Goal: Transaction & Acquisition: Purchase product/service

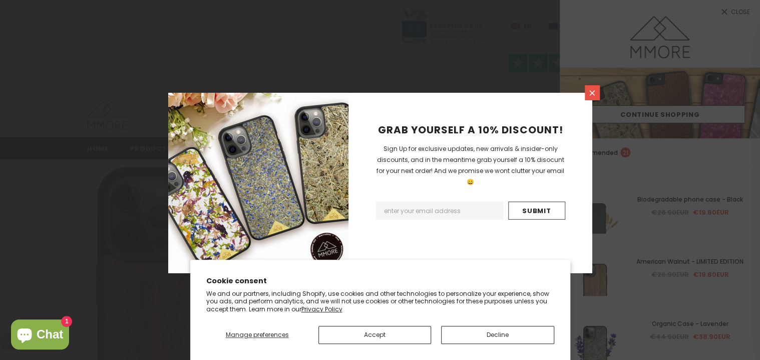
click at [589, 92] on icon at bounding box center [592, 93] width 9 height 9
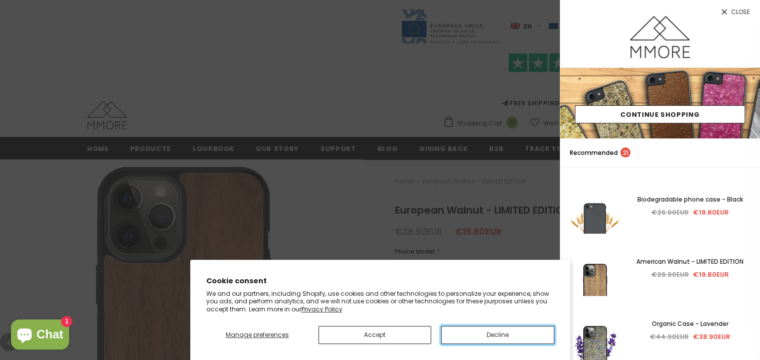
click at [476, 338] on button "Decline" at bounding box center [497, 335] width 113 height 18
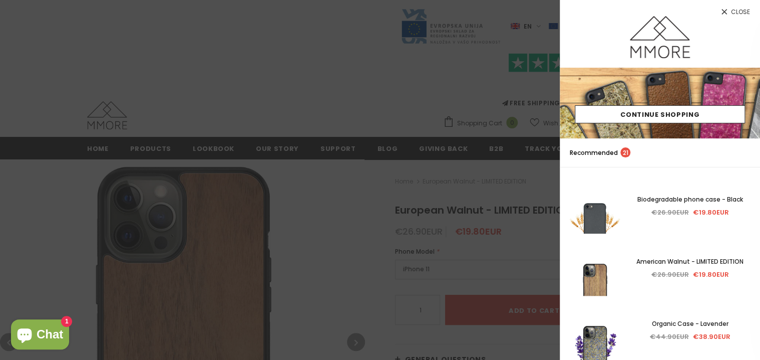
click at [733, 9] on span "Close" at bounding box center [740, 12] width 19 height 6
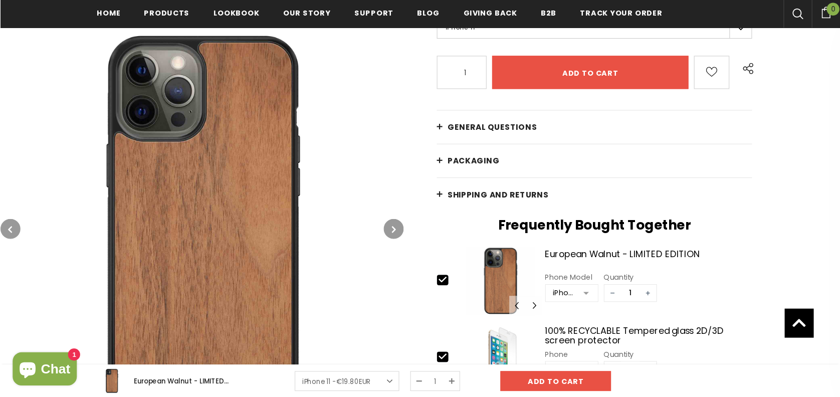
scroll to position [370, 0]
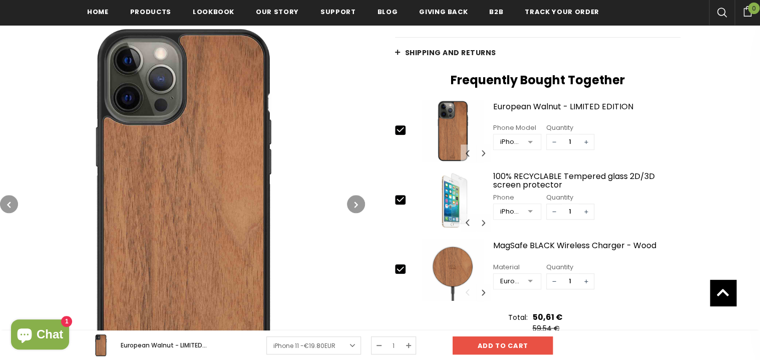
click at [530, 209] on div at bounding box center [530, 211] width 20 height 15
click at [505, 210] on div "iPhone 6/6S/7/8/SE2/SE3" at bounding box center [510, 211] width 21 height 10
click at [700, 202] on div "Home European Walnut - LIMITED EDITION European Walnut - LIMITED EDITION €26.90…" at bounding box center [562, 95] width 395 height 607
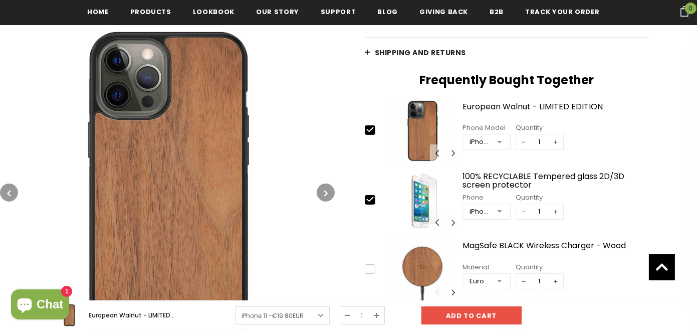
type input "0"
click at [548, 281] on input "0" at bounding box center [539, 281] width 17 height 15
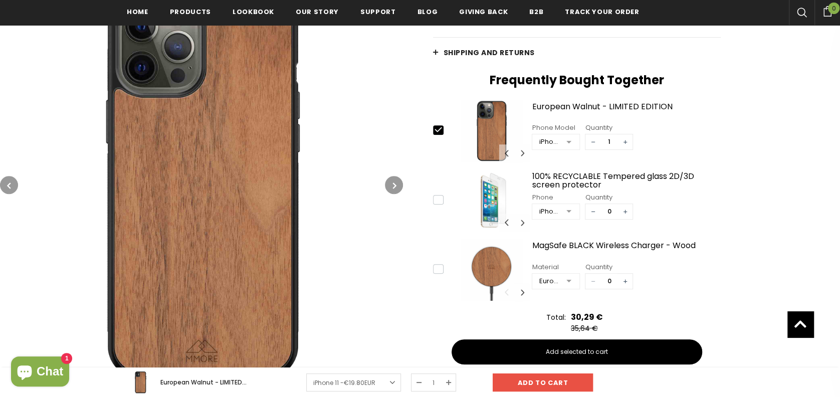
click at [609, 213] on input "0" at bounding box center [608, 211] width 17 height 15
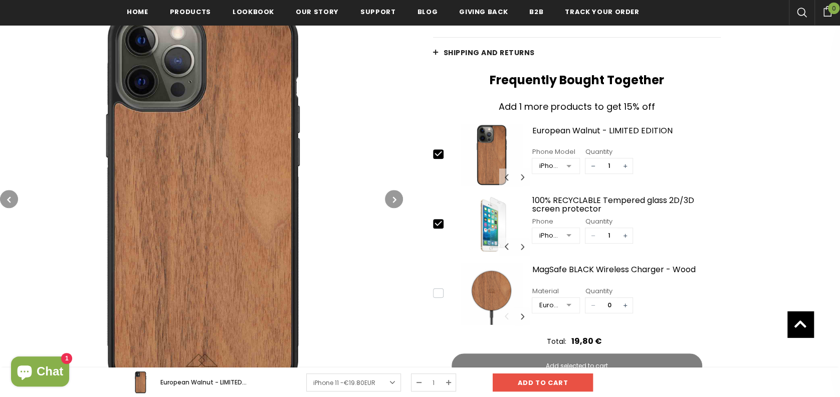
click at [609, 232] on input "1" at bounding box center [608, 235] width 17 height 15
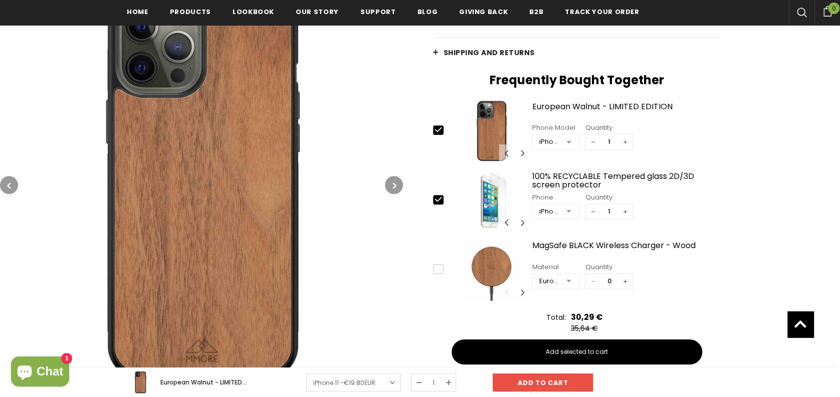
scroll to position [246, 0]
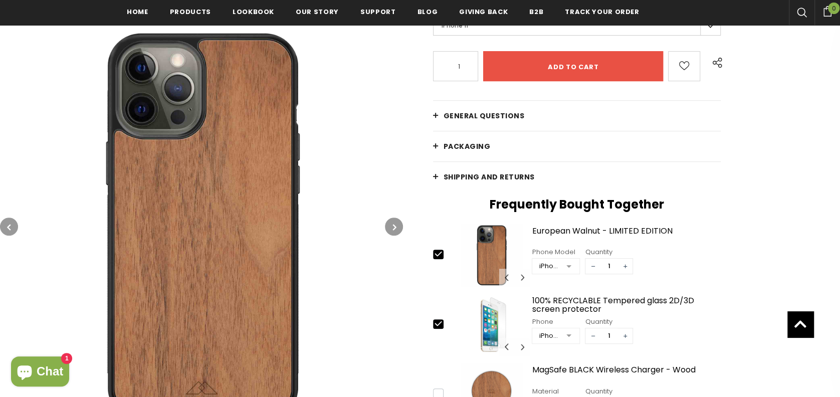
click at [396, 229] on icon "button" at bounding box center [395, 227] width 4 height 10
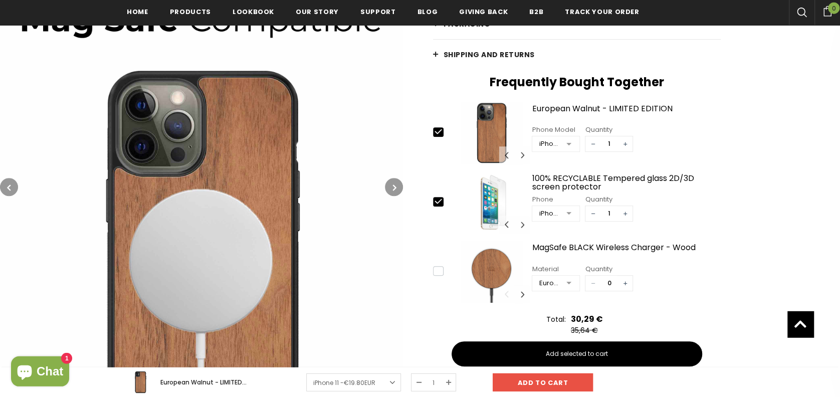
scroll to position [370, 0]
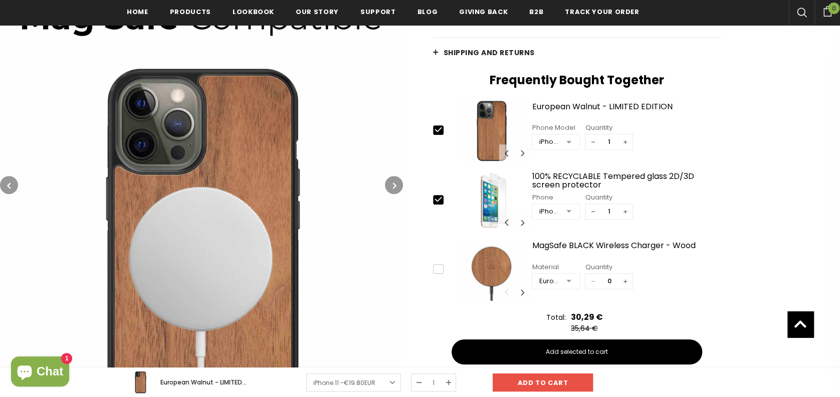
click at [395, 183] on icon "button" at bounding box center [395, 185] width 4 height 10
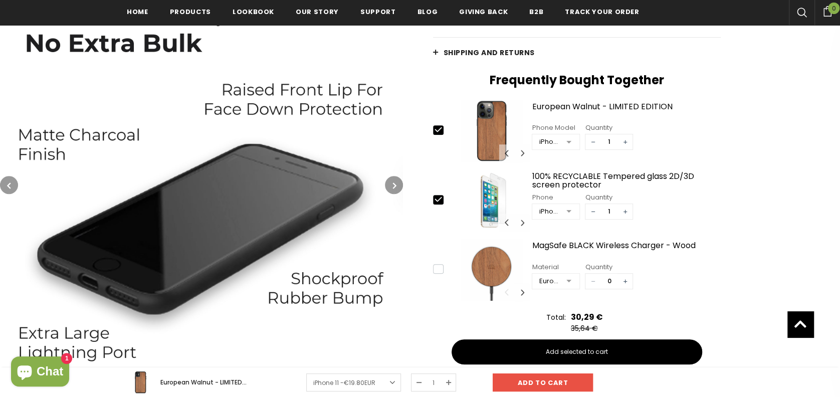
click at [395, 183] on icon "button" at bounding box center [395, 185] width 4 height 10
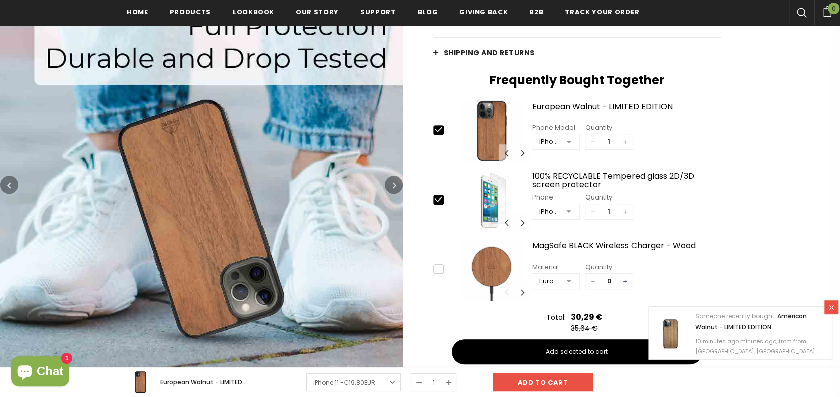
click at [395, 183] on icon "button" at bounding box center [395, 185] width 4 height 10
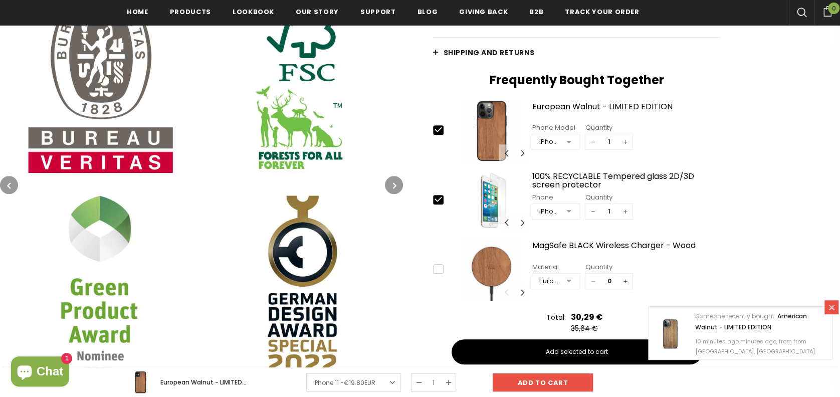
click at [395, 183] on icon "button" at bounding box center [395, 185] width 4 height 10
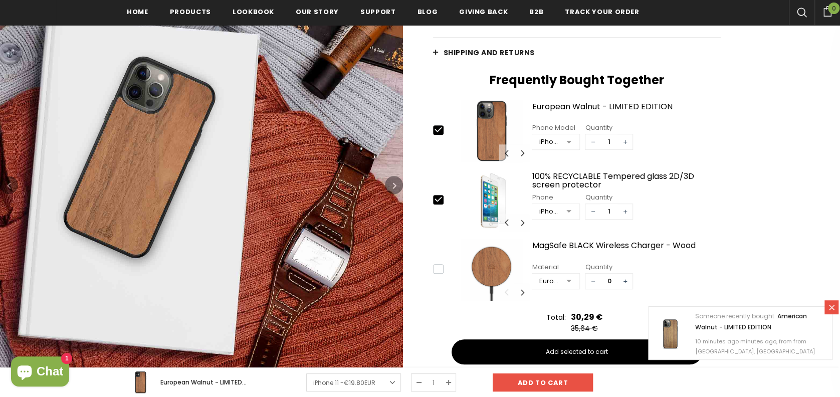
click at [395, 183] on icon "button" at bounding box center [395, 185] width 4 height 10
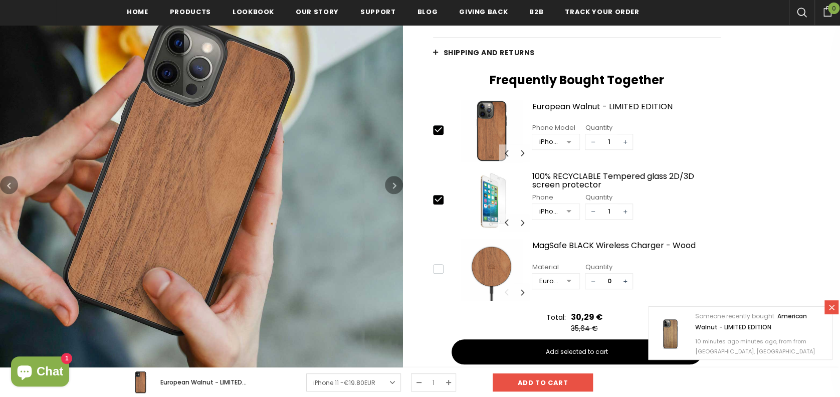
click at [395, 183] on icon "button" at bounding box center [395, 185] width 4 height 10
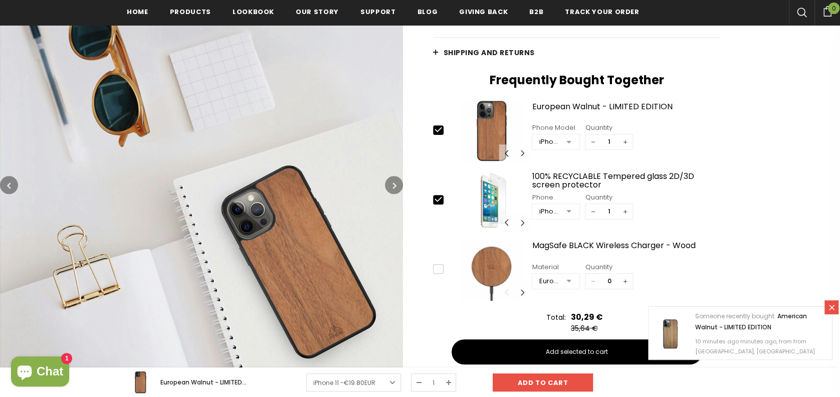
click at [760, 305] on icon at bounding box center [831, 307] width 9 height 9
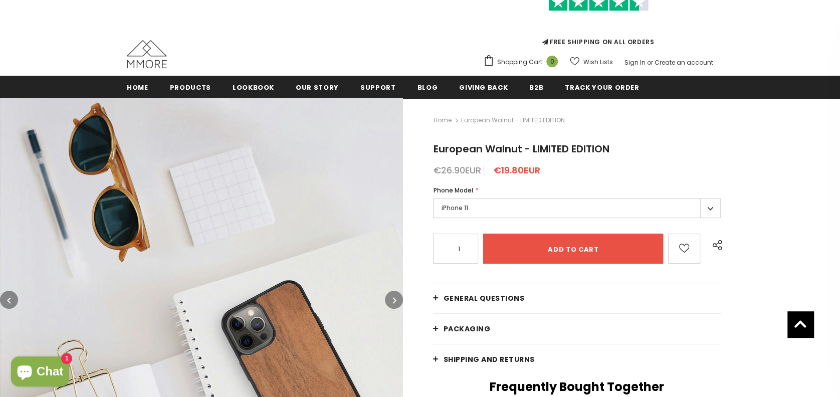
scroll to position [0, 0]
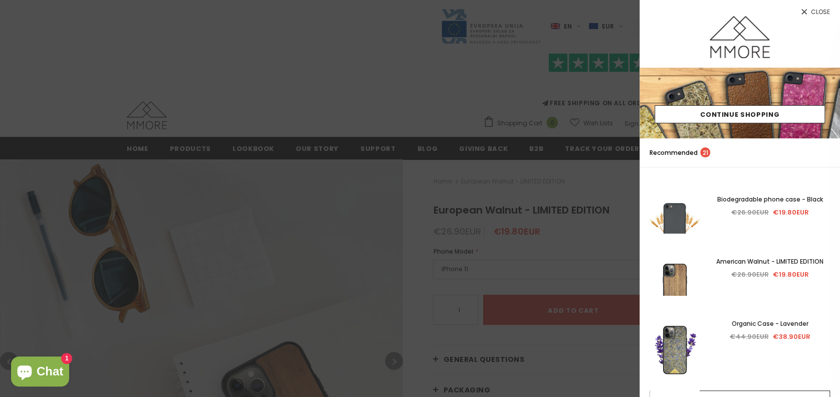
click at [760, 13] on span "Close" at bounding box center [819, 12] width 19 height 6
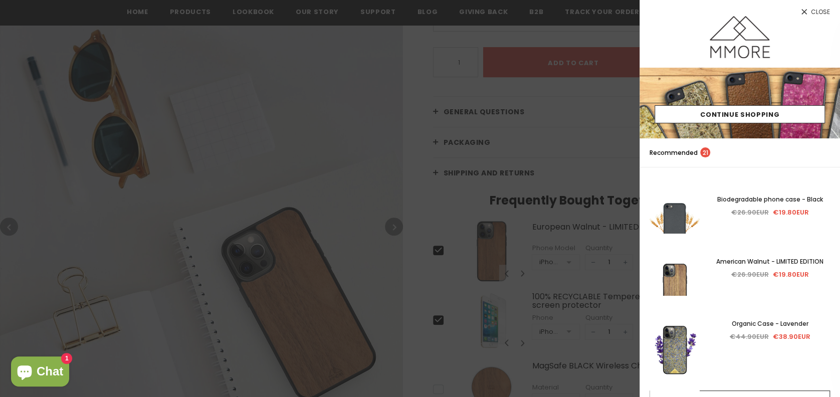
click at [760, 12] on span "Close" at bounding box center [819, 12] width 19 height 6
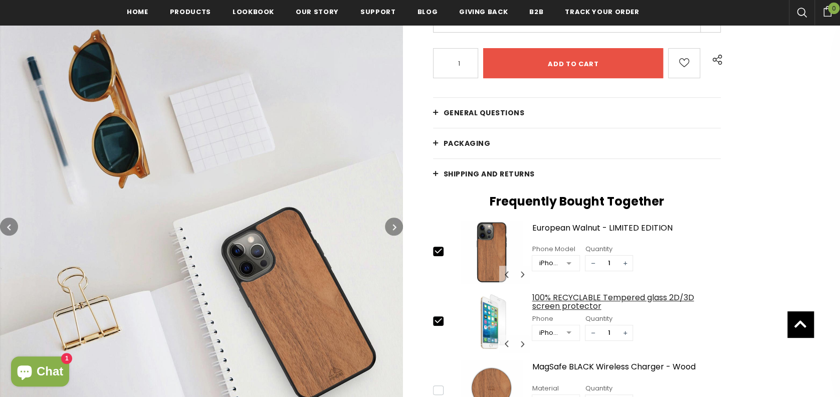
scroll to position [250, 0]
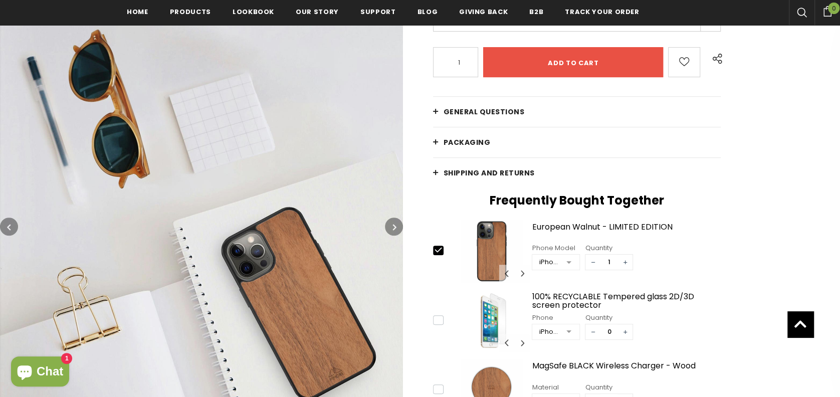
click at [607, 333] on input "0" at bounding box center [608, 331] width 17 height 15
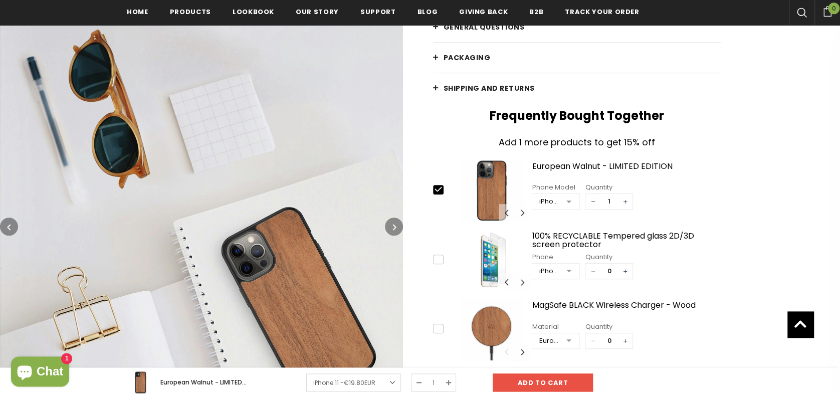
scroll to position [374, 0]
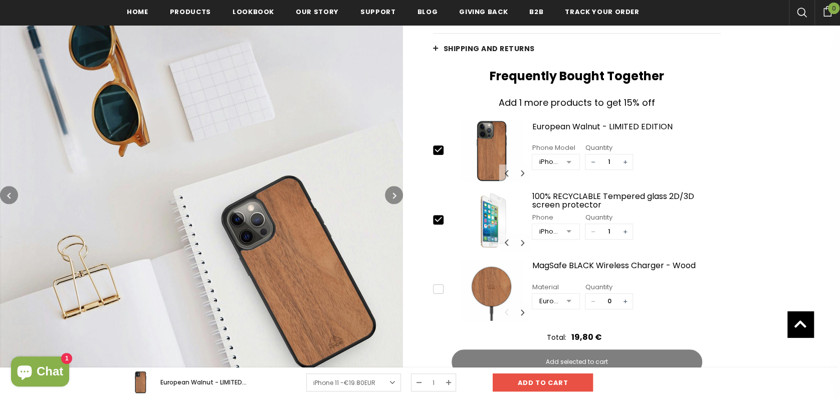
type input "1"
click at [611, 229] on input "1" at bounding box center [608, 231] width 17 height 15
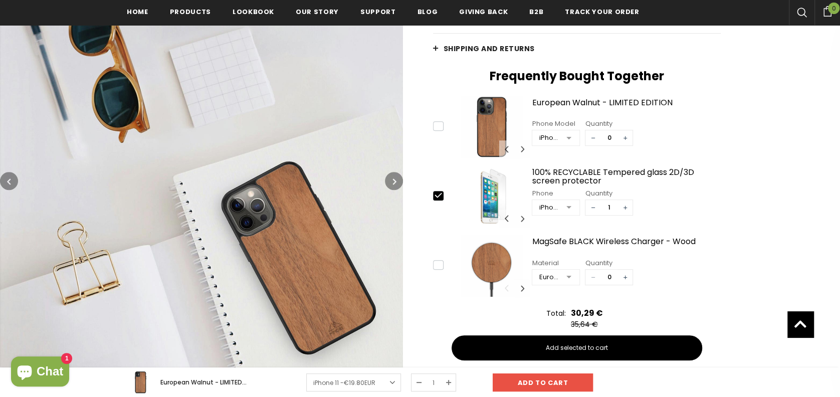
click at [609, 140] on input "0" at bounding box center [608, 137] width 17 height 15
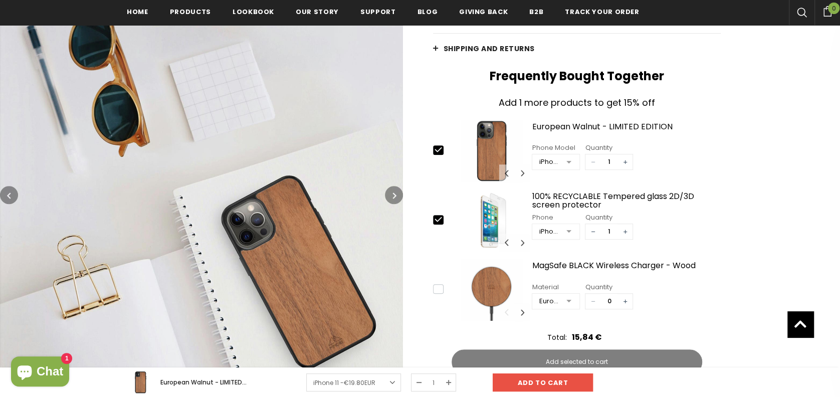
type input "1"
click at [609, 157] on input "1" at bounding box center [608, 161] width 17 height 15
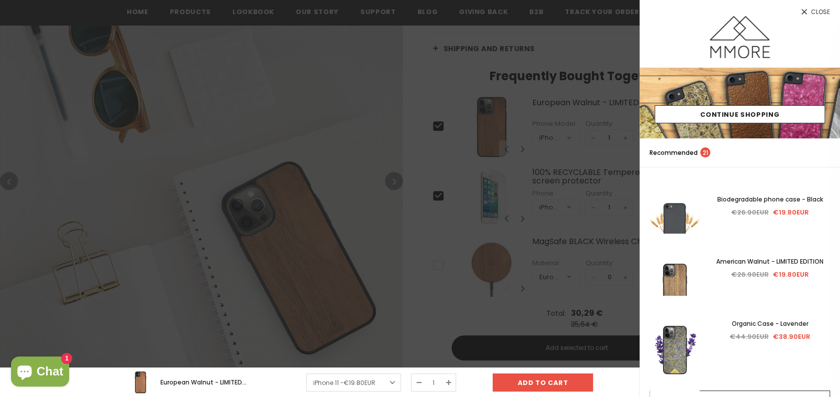
click at [760, 11] on span "Close" at bounding box center [819, 12] width 19 height 6
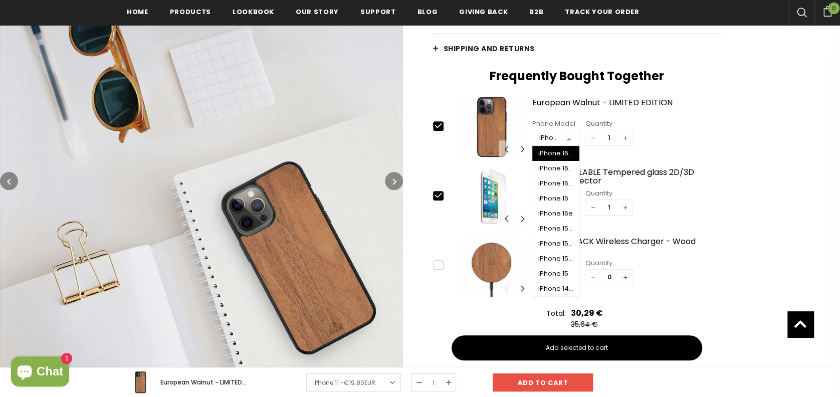
click at [572, 136] on div at bounding box center [569, 138] width 20 height 15
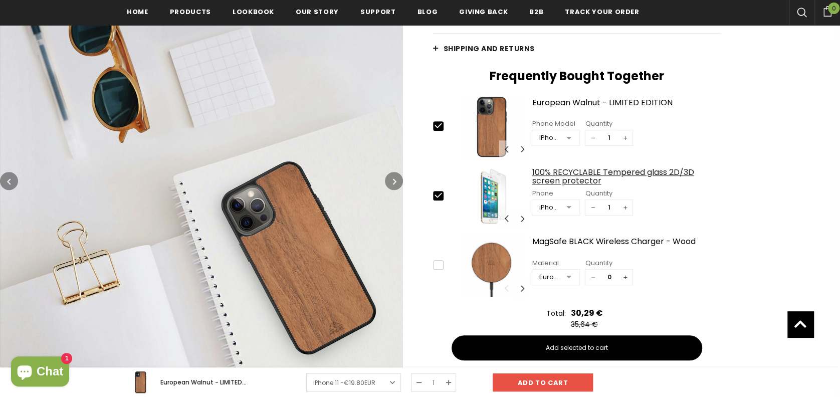
click at [715, 178] on div "100% RECYCLABLE Tempered glass 2D/3D screen protector" at bounding box center [625, 177] width 189 height 18
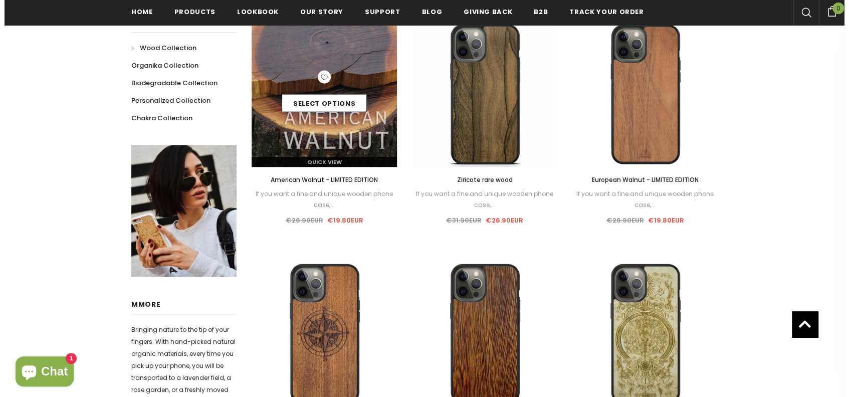
scroll to position [126, 0]
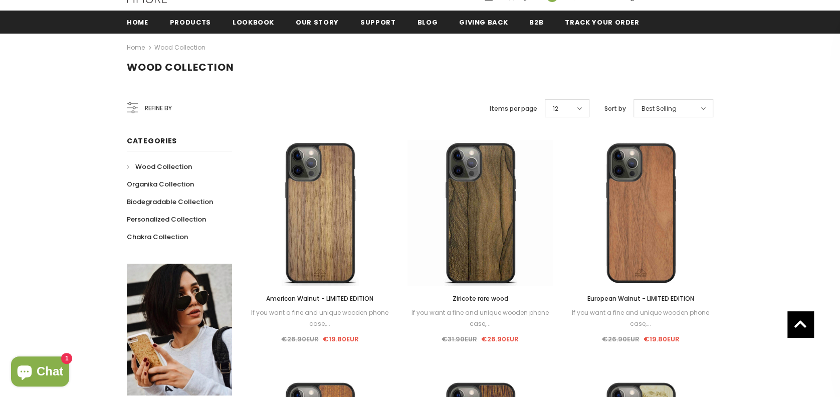
click at [163, 107] on span "Refine by" at bounding box center [158, 108] width 27 height 11
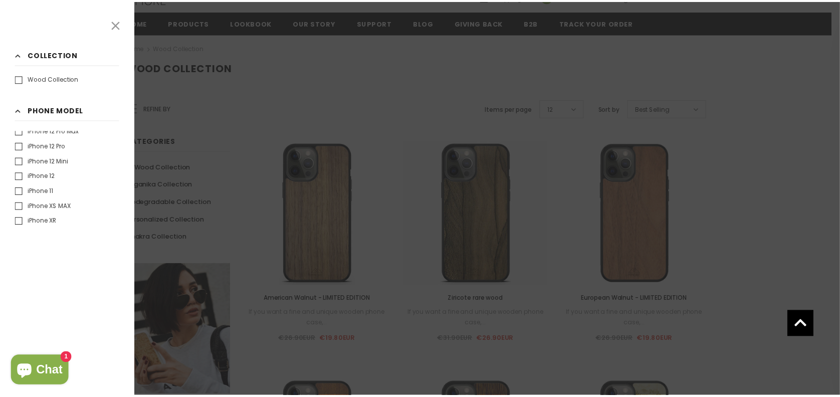
scroll to position [268, 0]
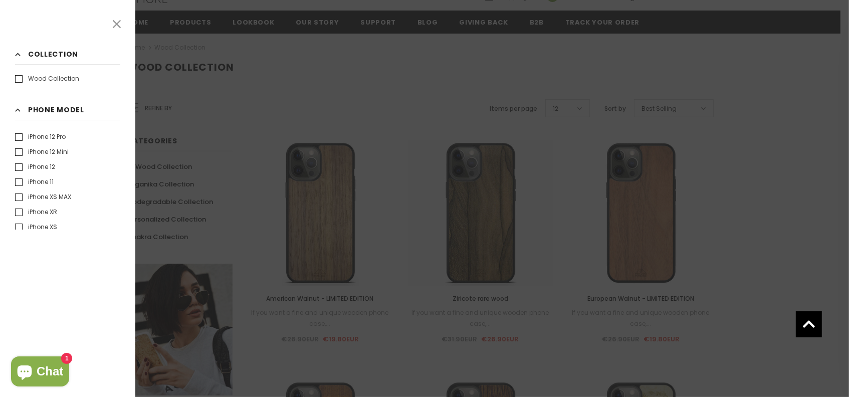
click at [41, 183] on label "iPhone 11" at bounding box center [34, 182] width 39 height 10
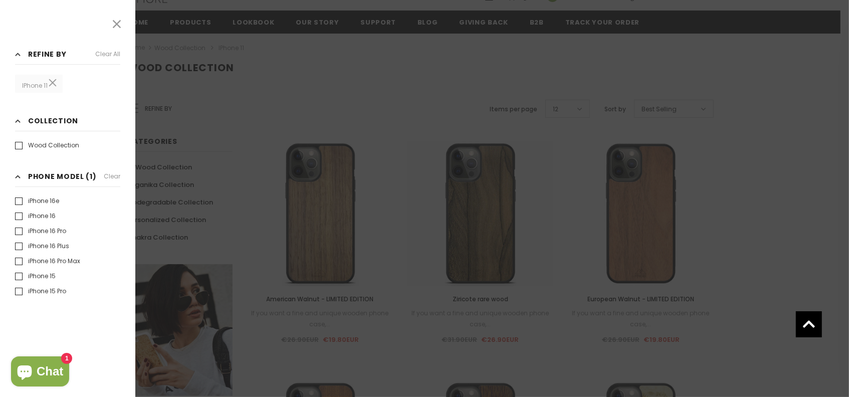
click at [115, 22] on icon at bounding box center [116, 24] width 13 height 13
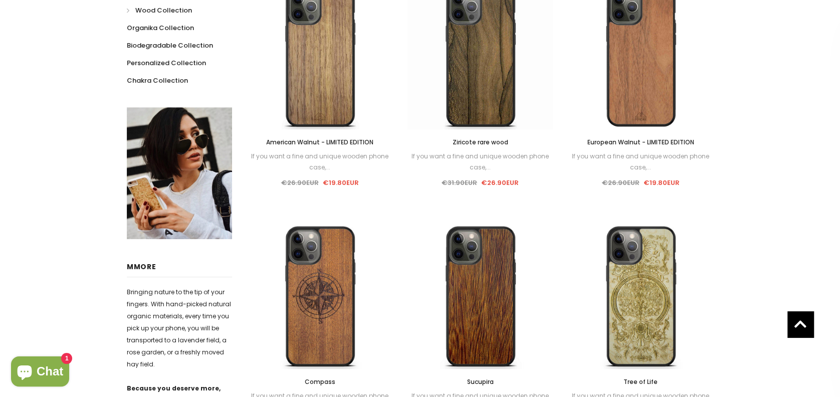
scroll to position [126, 0]
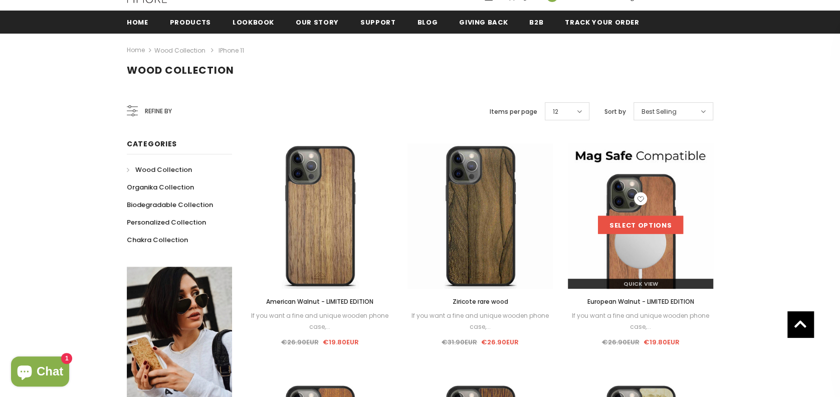
click at [632, 219] on link "Select options" at bounding box center [640, 225] width 85 height 18
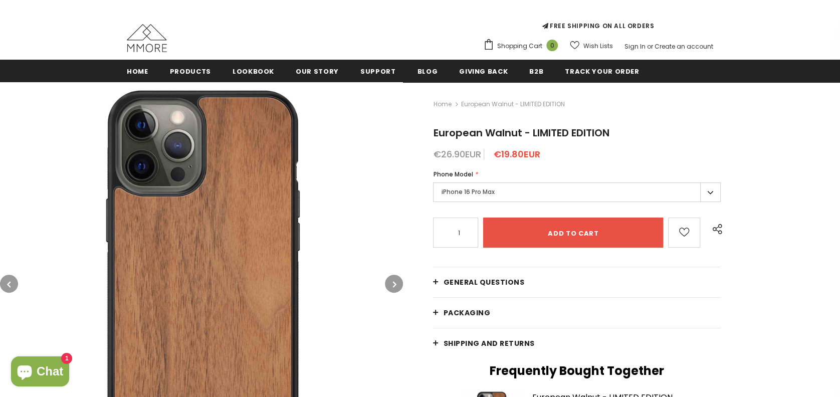
scroll to position [124, 0]
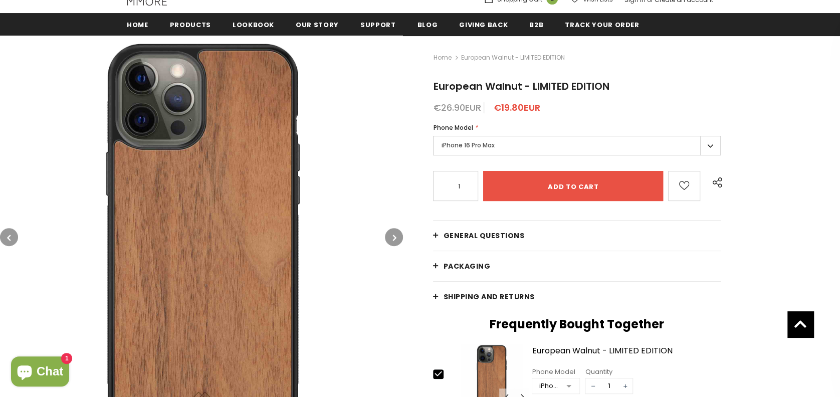
click at [651, 151] on label "iPhone 16 Pro Max" at bounding box center [577, 146] width 288 height 20
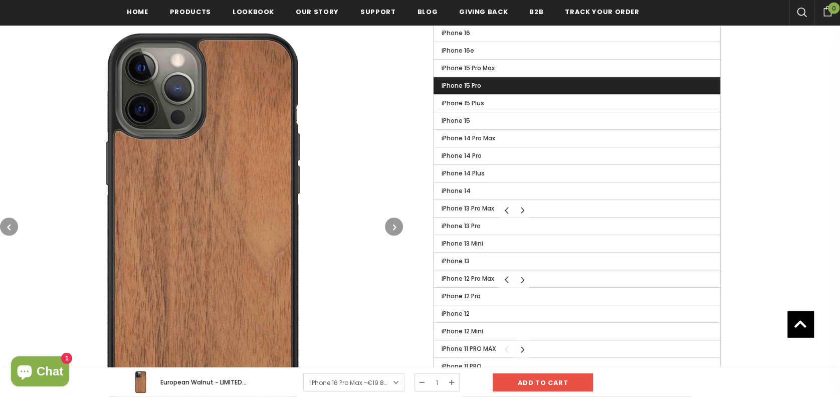
scroll to position [374, 0]
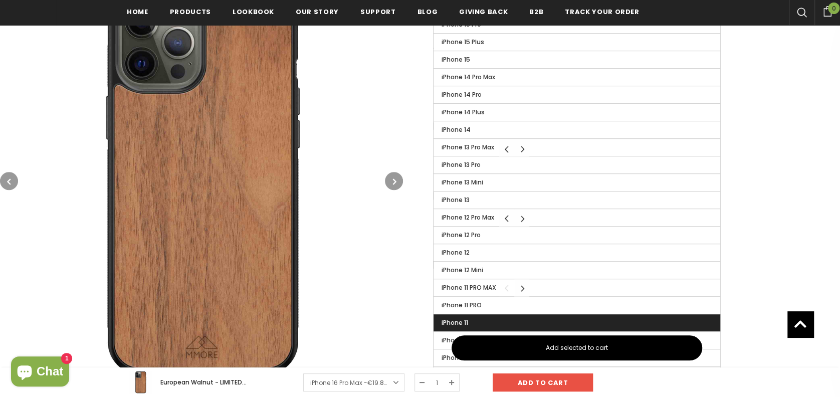
click at [557, 317] on label "iPhone 11" at bounding box center [576, 322] width 287 height 17
click at [0, 0] on input "iPhone 11" at bounding box center [0, 0] width 0 height 0
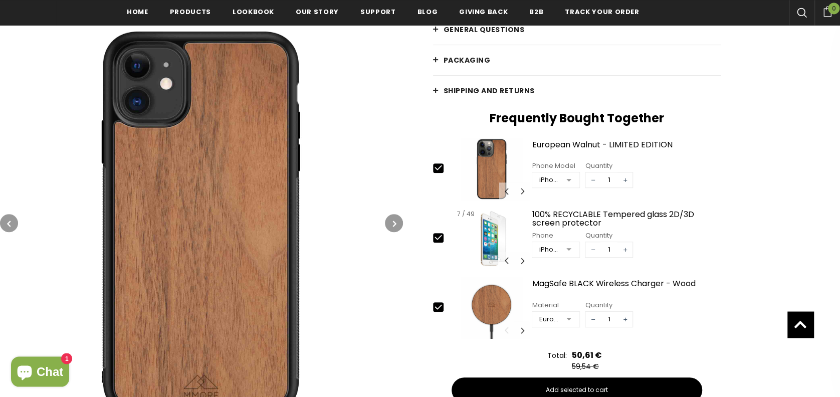
scroll to position [374, 0]
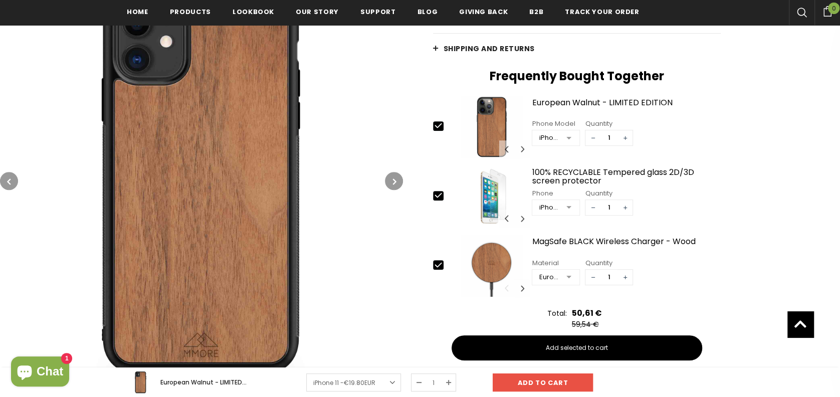
click at [438, 262] on icon at bounding box center [438, 264] width 11 height 11
type input "0"
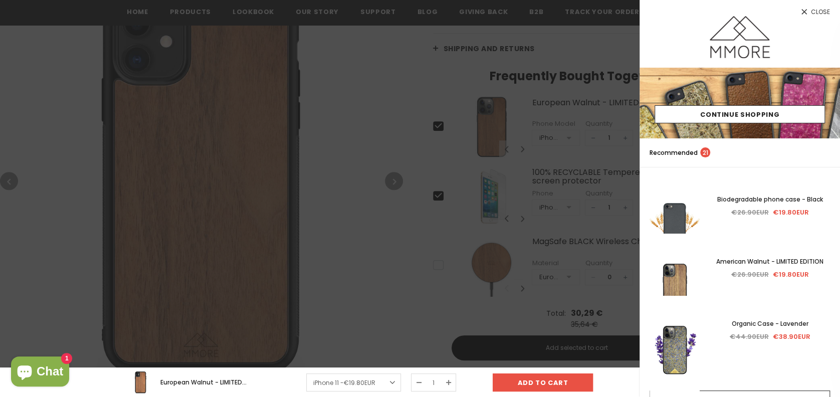
click at [393, 43] on div at bounding box center [420, 198] width 840 height 397
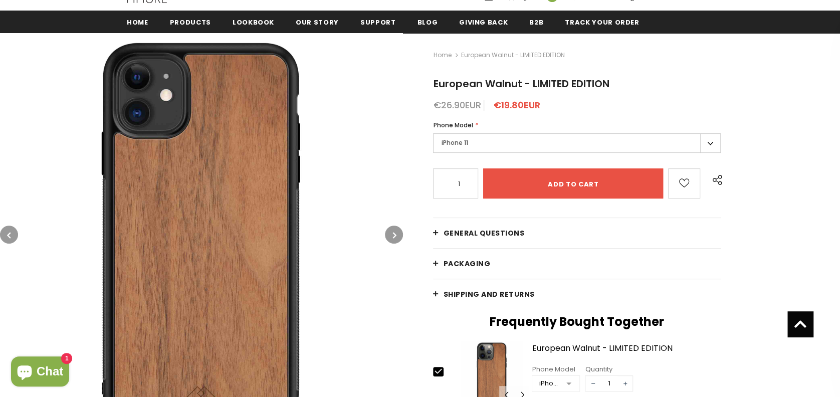
scroll to position [0, 0]
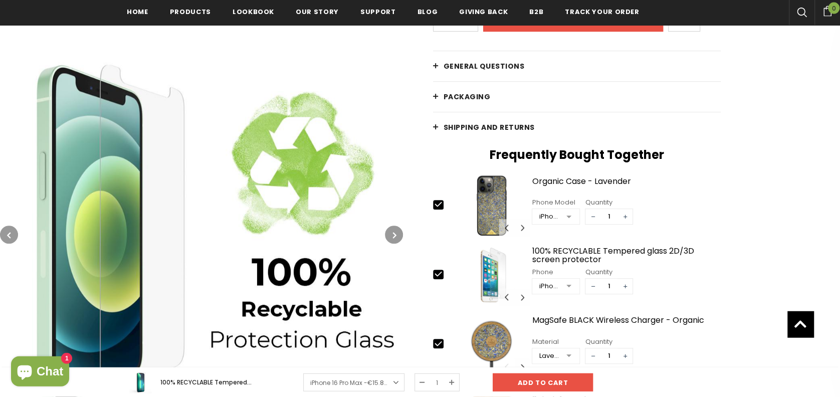
scroll to position [247, 0]
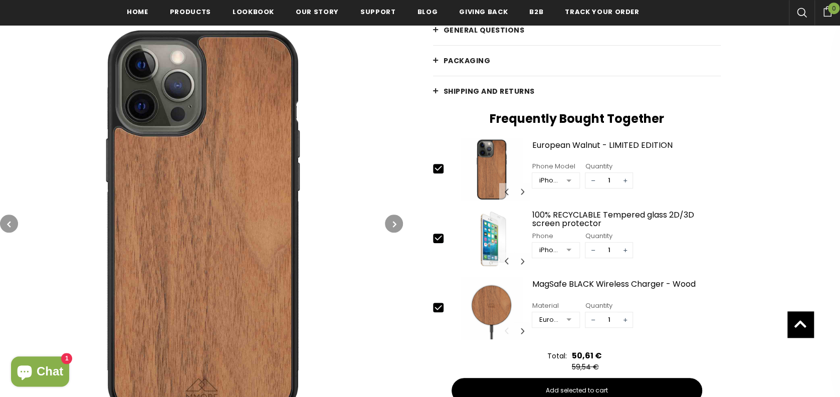
scroll to position [377, 0]
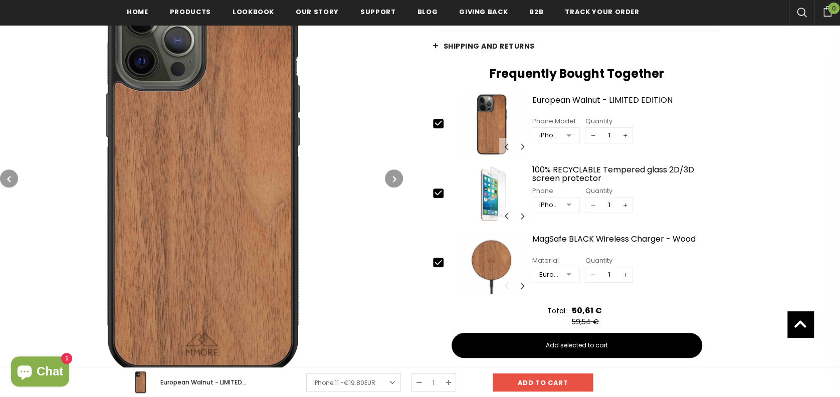
click at [435, 262] on icon at bounding box center [438, 262] width 11 height 11
click at [438, 260] on icon at bounding box center [438, 262] width 11 height 11
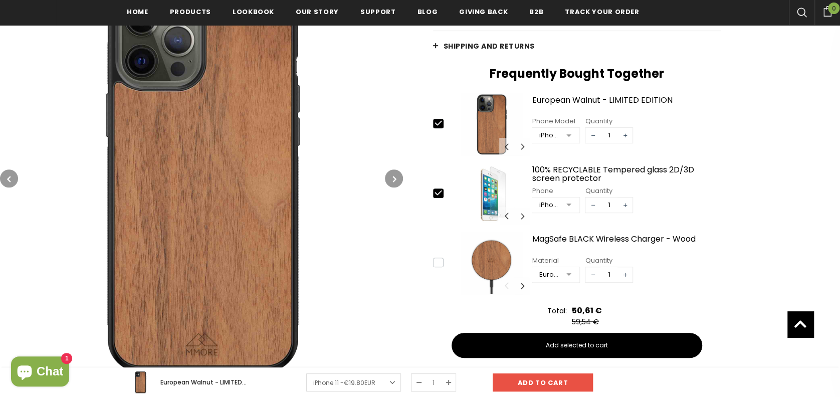
type input "0"
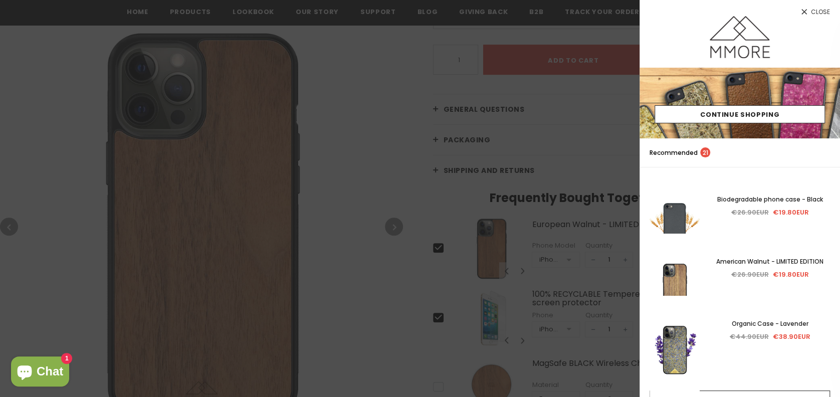
click at [365, 319] on div at bounding box center [420, 198] width 840 height 397
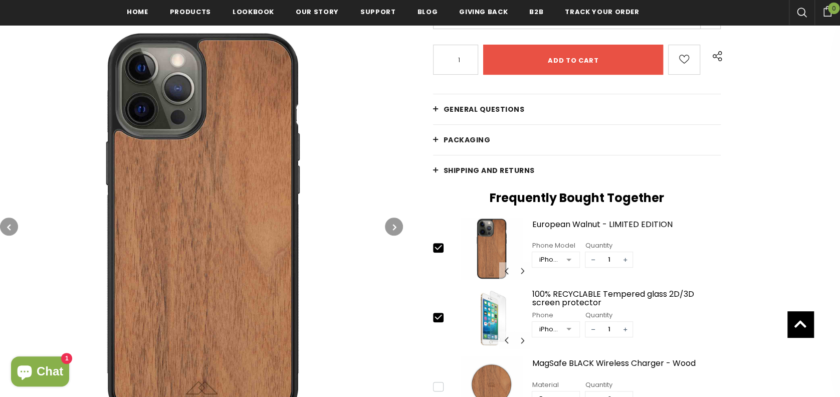
click at [398, 228] on button "button" at bounding box center [394, 226] width 18 height 18
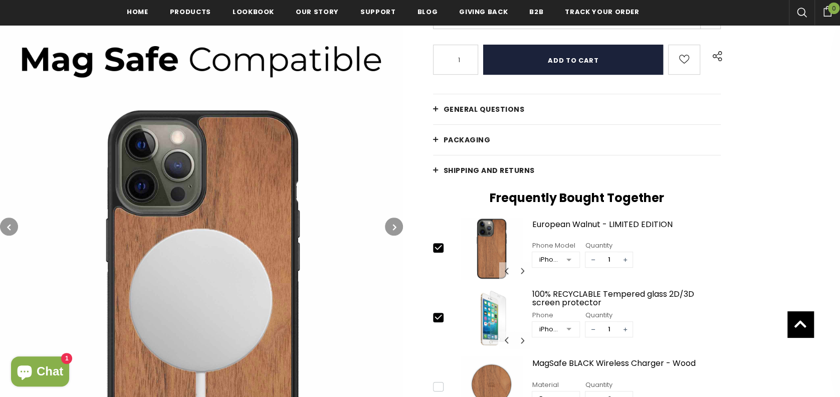
scroll to position [0, 0]
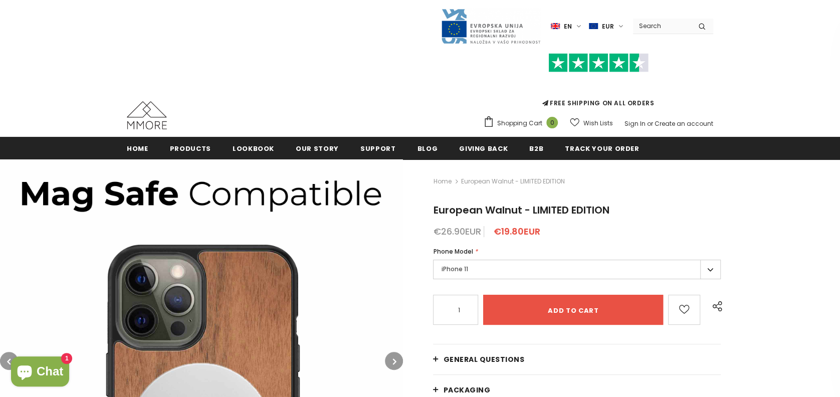
click at [567, 28] on label "en" at bounding box center [567, 26] width 33 height 15
click at [561, 62] on span "de" at bounding box center [557, 61] width 7 height 8
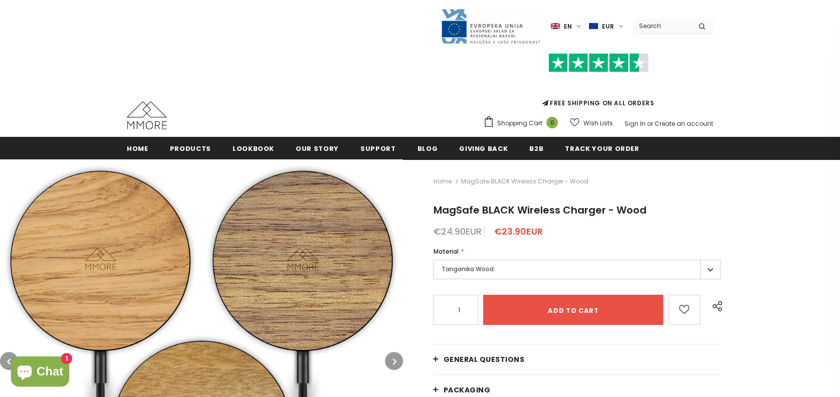
type input "0"
click at [526, 261] on label "Tanganika Wood" at bounding box center [577, 269] width 288 height 20
click at [525, 266] on label "Tanganika Wood" at bounding box center [577, 269] width 288 height 20
click at [712, 267] on label "Tanganika Wood" at bounding box center [577, 269] width 288 height 20
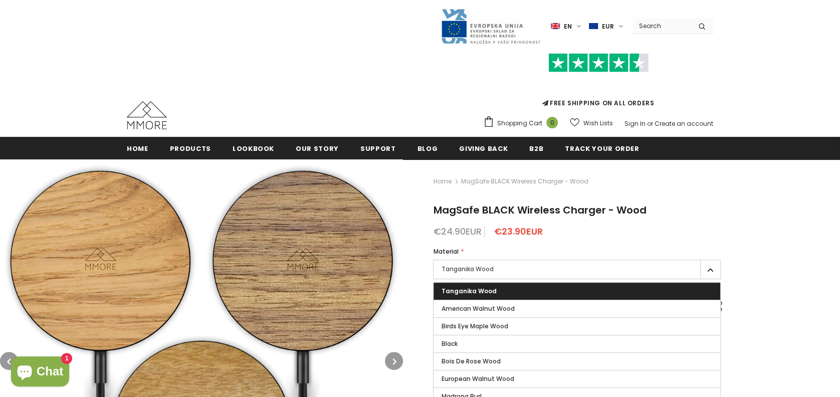
scroll to position [124, 0]
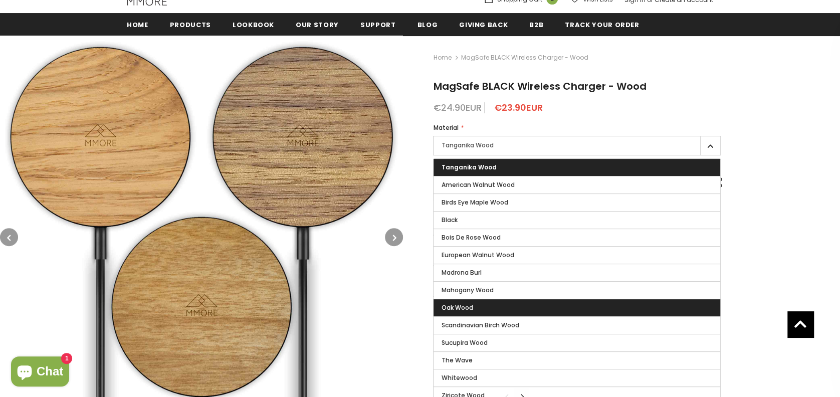
click at [627, 300] on label "Oak Wood" at bounding box center [576, 307] width 287 height 17
click at [0, 0] on input "Oak Wood" at bounding box center [0, 0] width 0 height 0
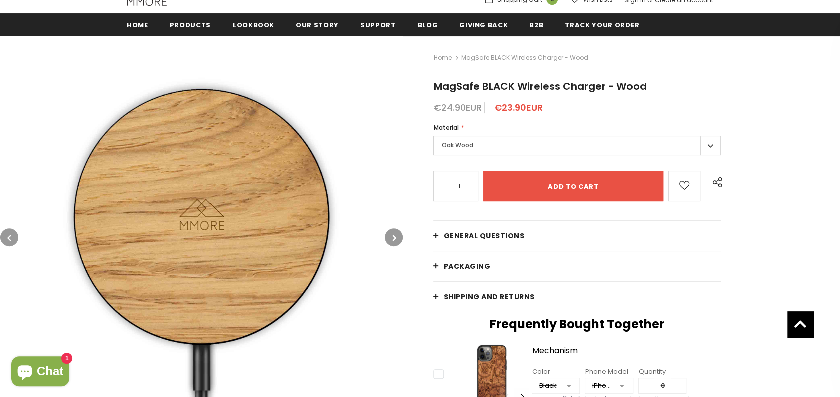
click at [700, 147] on label "Oak Wood" at bounding box center [577, 146] width 288 height 20
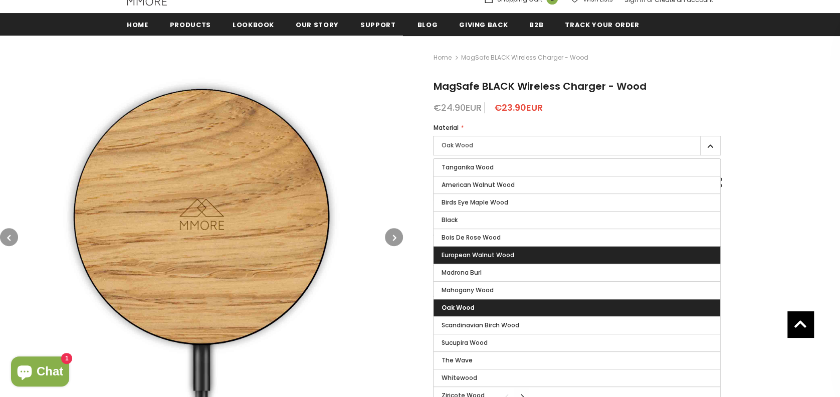
click at [576, 251] on label "European Walnut Wood" at bounding box center [576, 254] width 287 height 17
click at [0, 0] on input "European Walnut Wood" at bounding box center [0, 0] width 0 height 0
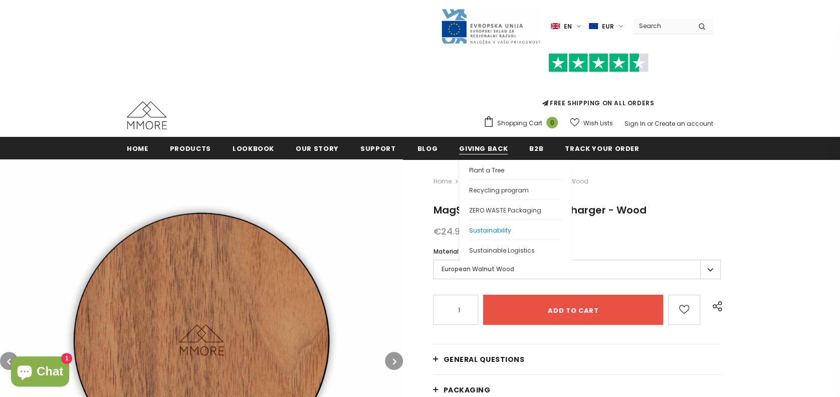
click at [476, 227] on span "Sustainability" at bounding box center [490, 230] width 42 height 9
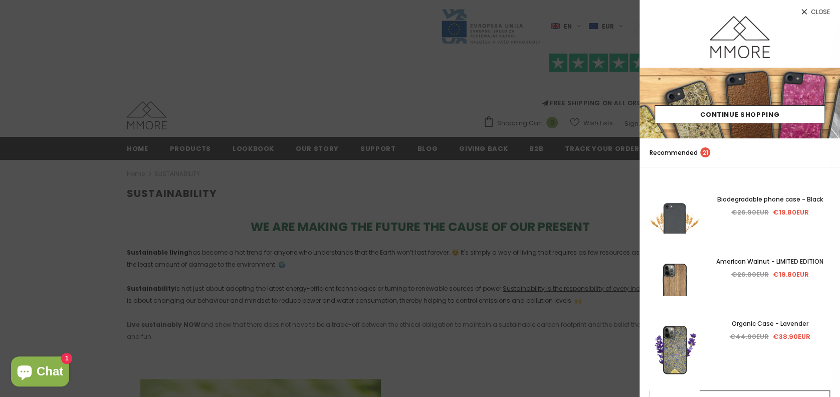
click at [819, 9] on span "Close" at bounding box center [819, 12] width 19 height 6
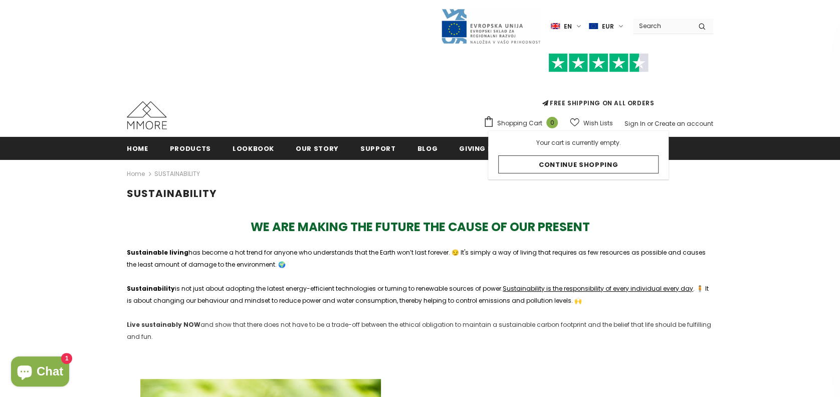
click at [572, 29] on span "en" at bounding box center [568, 27] width 8 height 10
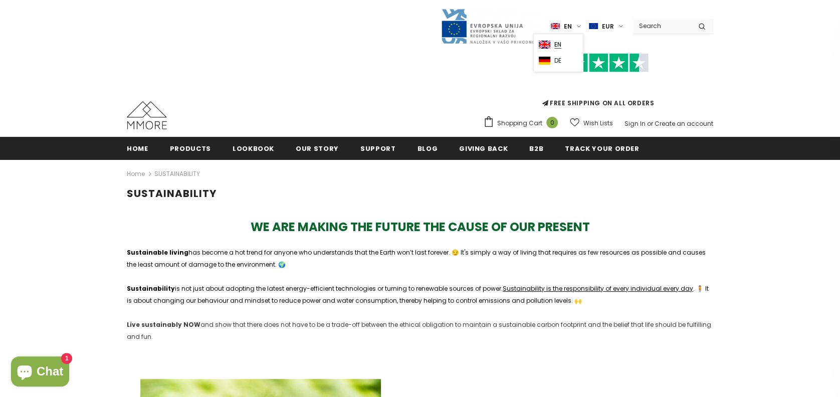
click at [560, 60] on span "de" at bounding box center [557, 61] width 7 height 8
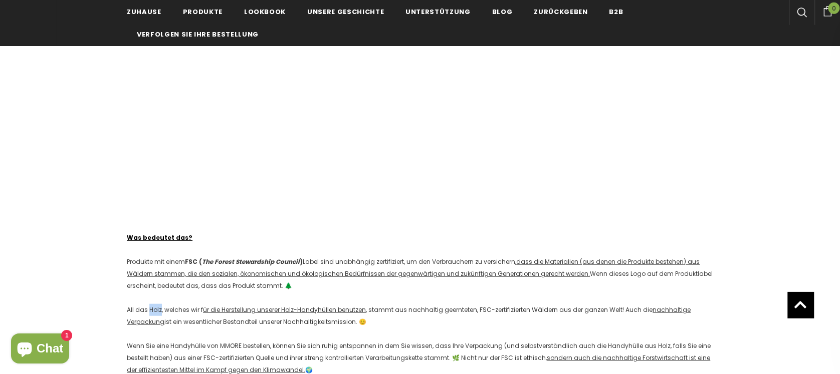
scroll to position [1597, 0]
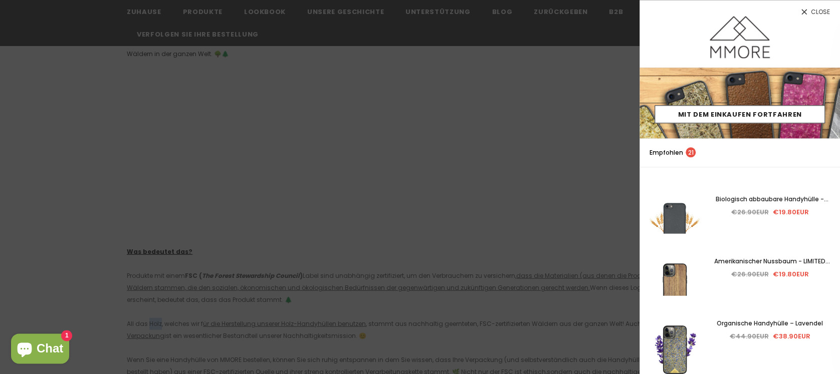
click at [810, 10] on span "Close" at bounding box center [819, 12] width 19 height 6
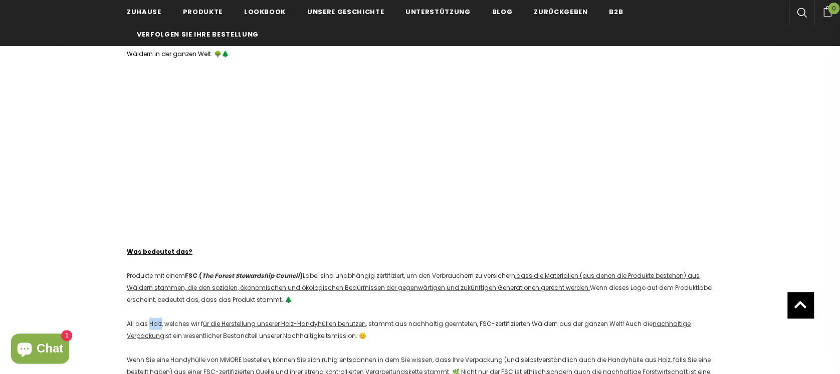
scroll to position [1722, 0]
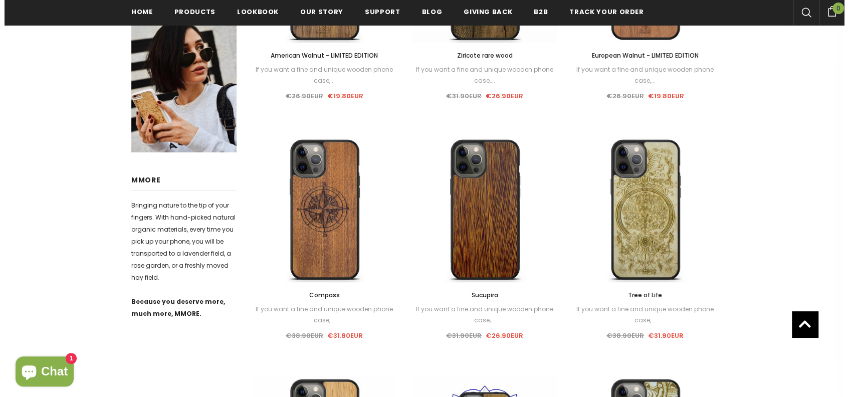
scroll to position [124, 0]
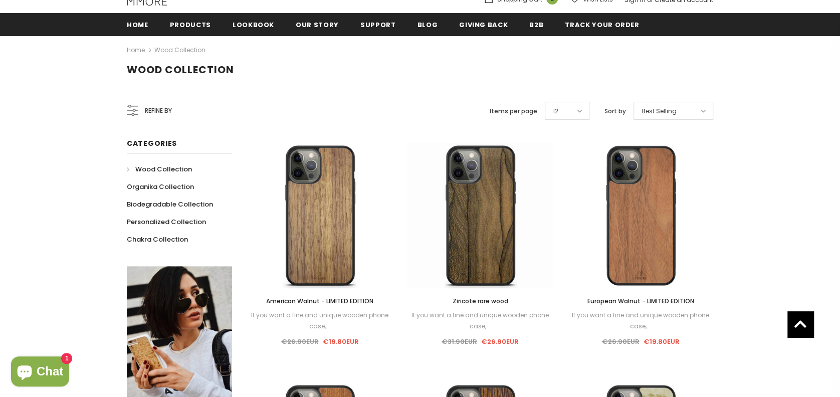
click at [156, 108] on span "Refine by" at bounding box center [158, 110] width 27 height 11
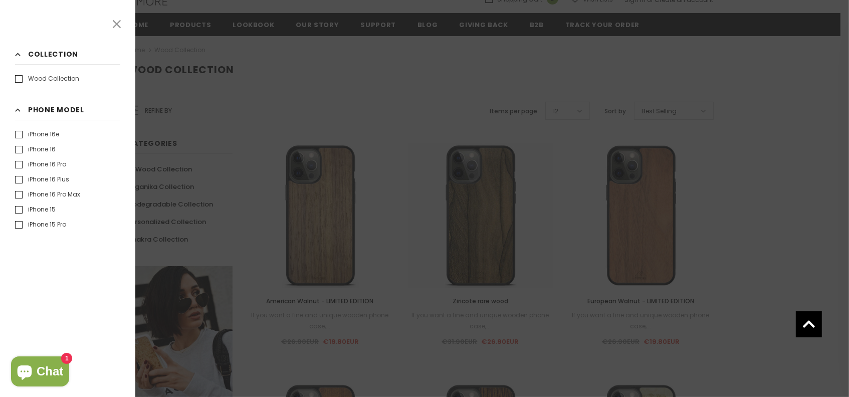
scroll to position [268, 0]
click at [48, 183] on label "iPhone 11" at bounding box center [34, 182] width 39 height 10
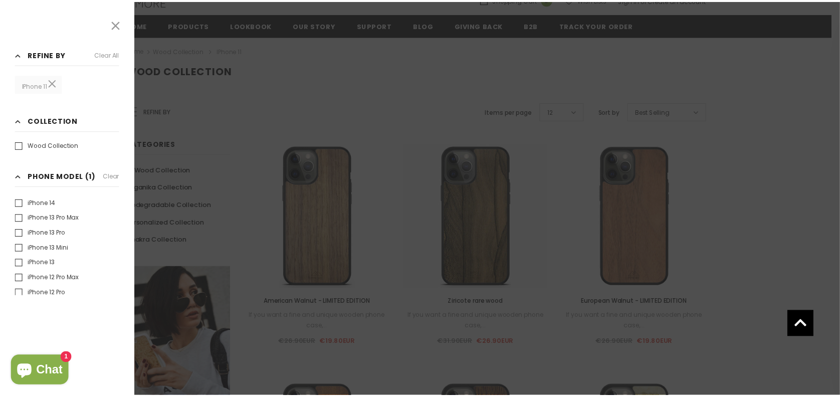
scroll to position [268, 0]
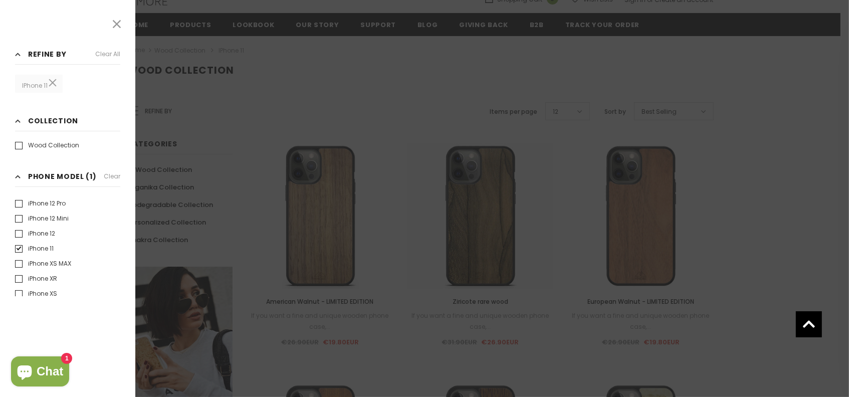
click at [116, 28] on icon at bounding box center [116, 24] width 13 height 13
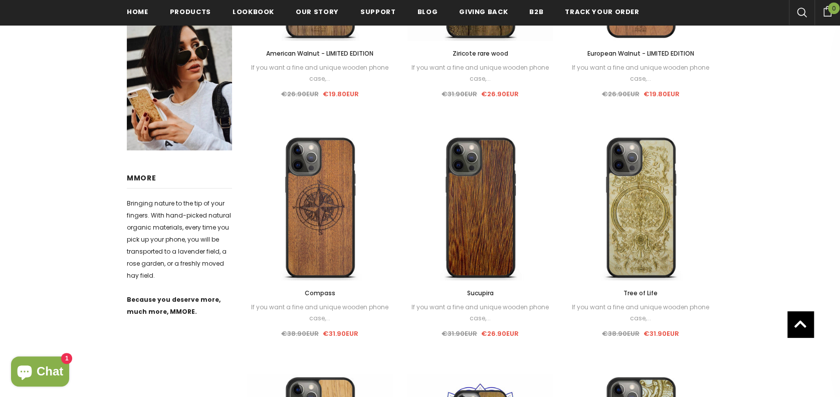
scroll to position [0, 0]
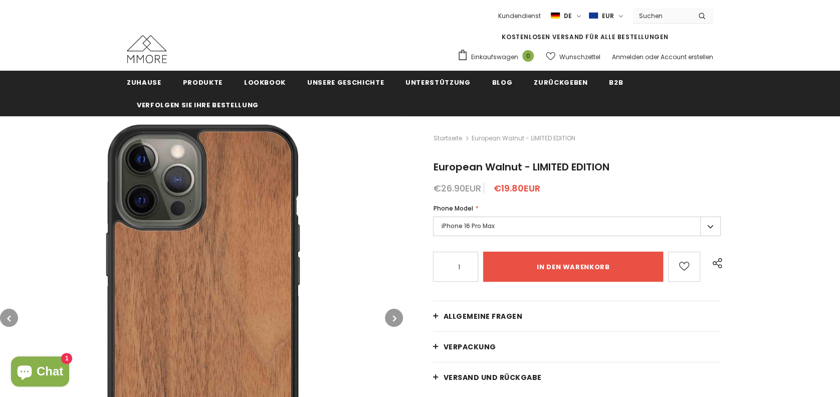
click at [707, 225] on label "iPhone 16 Pro Max" at bounding box center [577, 226] width 288 height 20
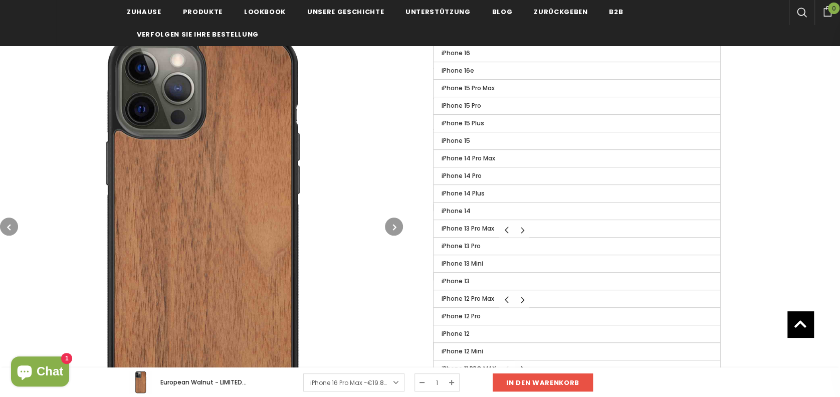
scroll to position [372, 0]
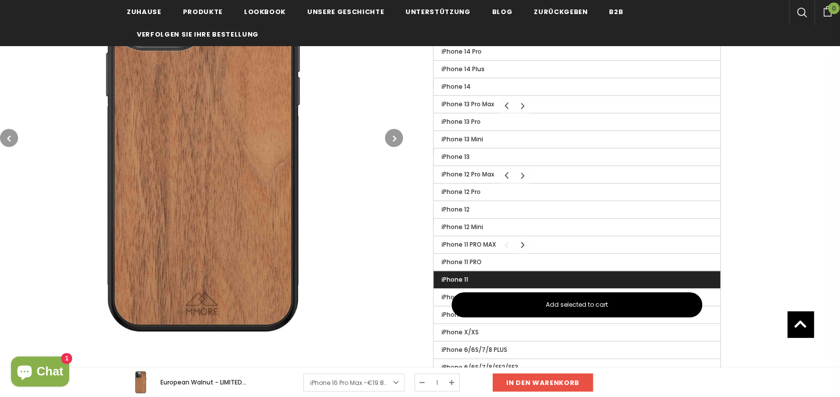
click at [616, 279] on label "iPhone 11" at bounding box center [576, 279] width 287 height 17
click at [0, 0] on input "iPhone 11" at bounding box center [0, 0] width 0 height 0
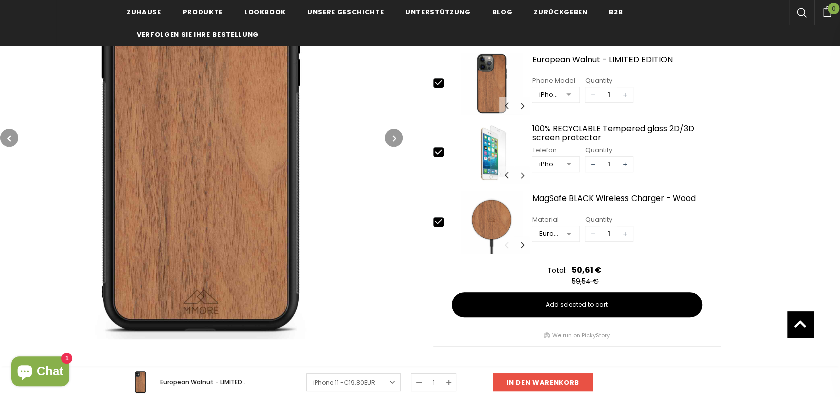
click at [439, 223] on icon at bounding box center [438, 221] width 11 height 11
type input "0"
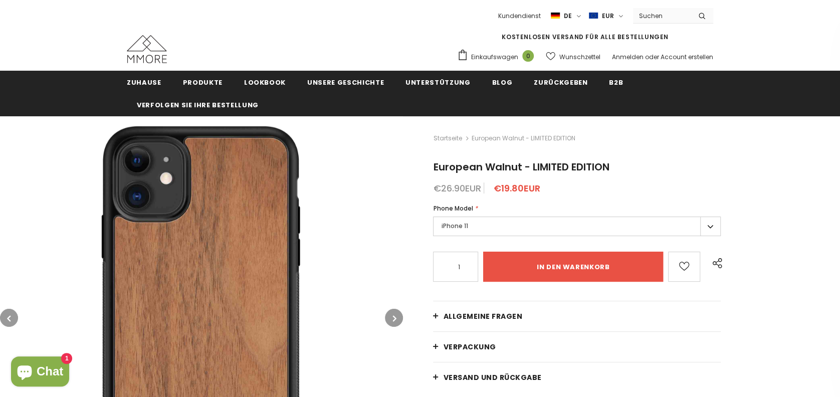
click at [512, 323] on link "Allgemeine Fragen" at bounding box center [577, 316] width 288 height 30
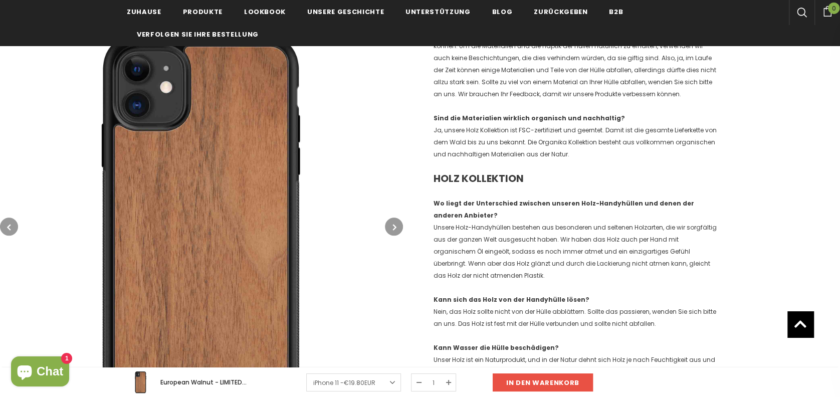
scroll to position [619, 0]
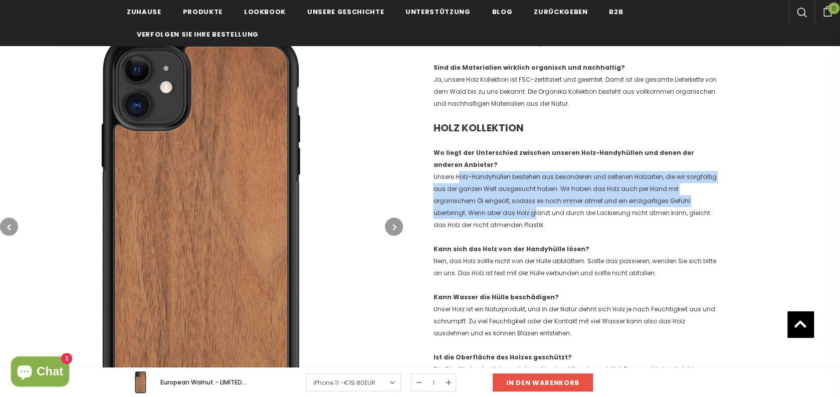
drag, startPoint x: 460, startPoint y: 177, endPoint x: 465, endPoint y: 213, distance: 36.3
click at [465, 213] on p "Wo liegt der Unterschied zwischen unseren Holz-Handyhüllen und denen der andere…" at bounding box center [577, 189] width 288 height 84
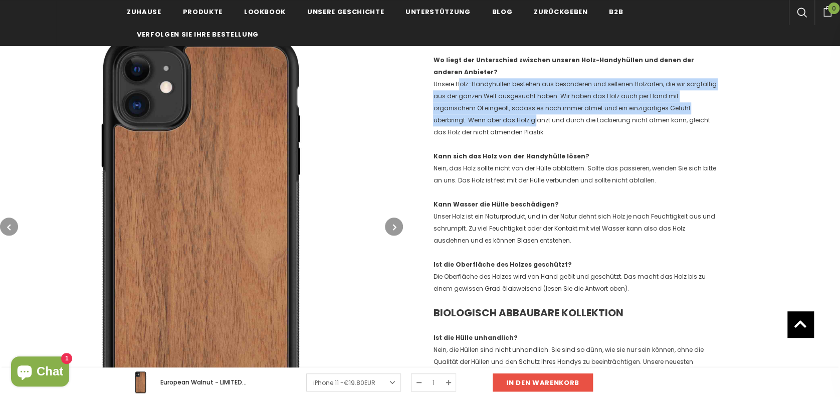
scroll to position [743, 0]
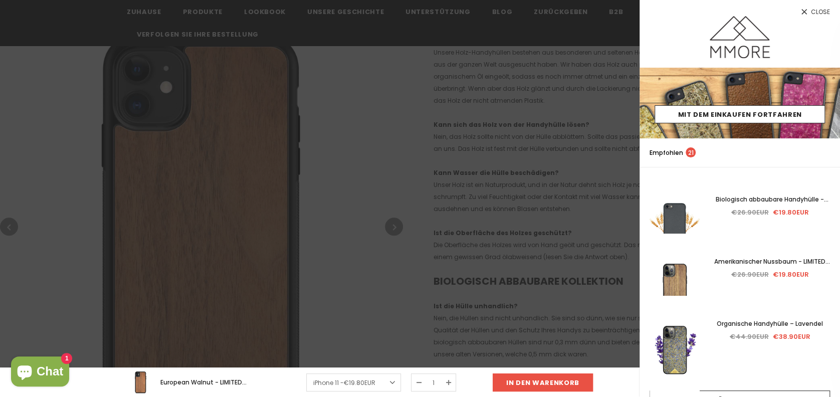
click at [588, 169] on div at bounding box center [420, 198] width 840 height 397
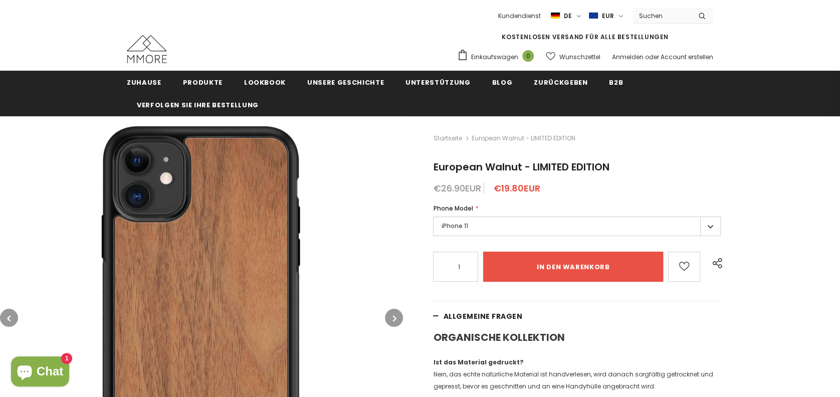
scroll to position [124, 0]
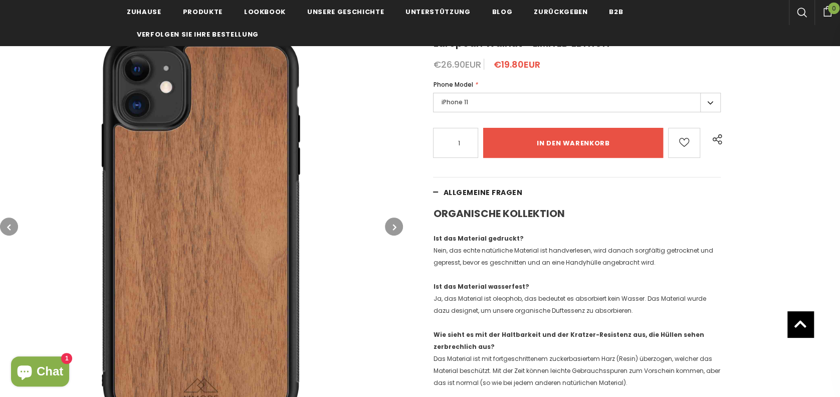
click at [490, 189] on span "Allgemeine Fragen" at bounding box center [482, 192] width 79 height 10
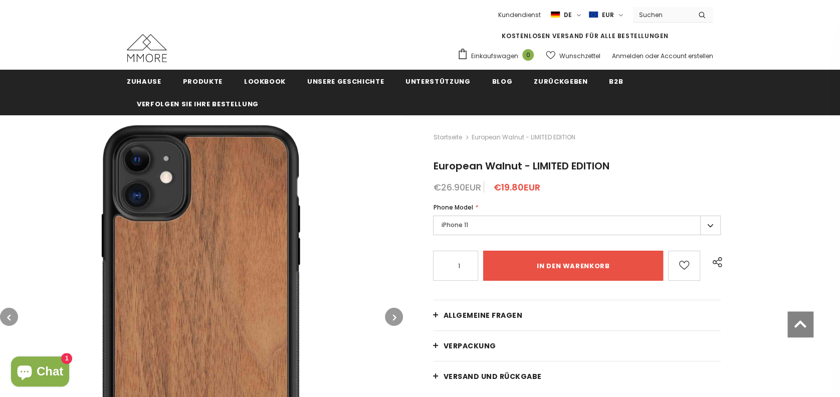
scroll to position [0, 0]
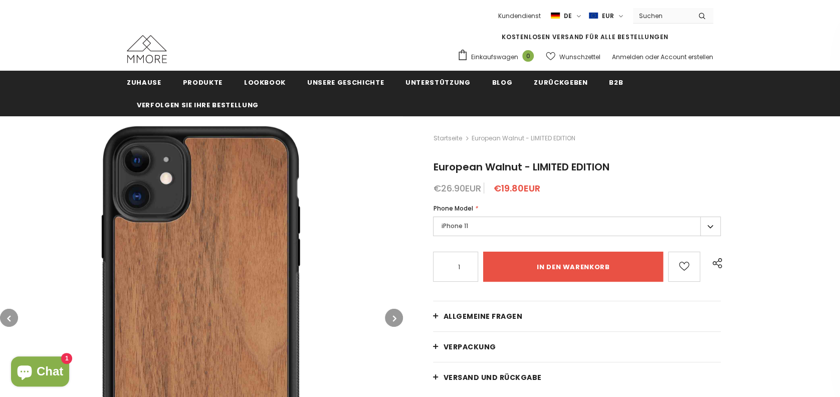
click at [542, 339] on link "Verpackung" at bounding box center [577, 347] width 288 height 30
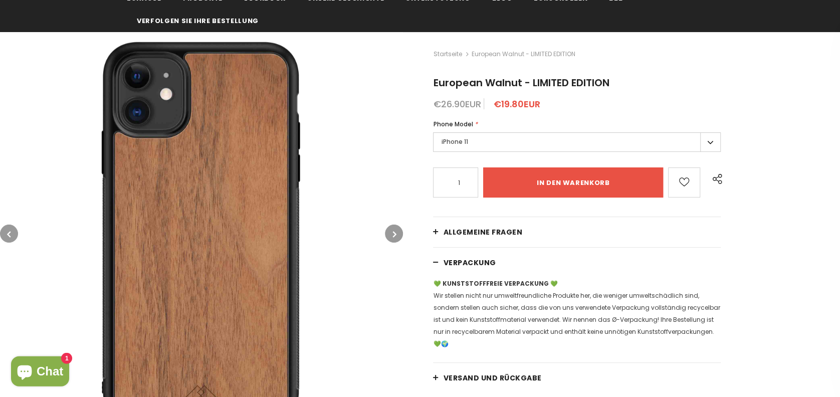
scroll to position [124, 0]
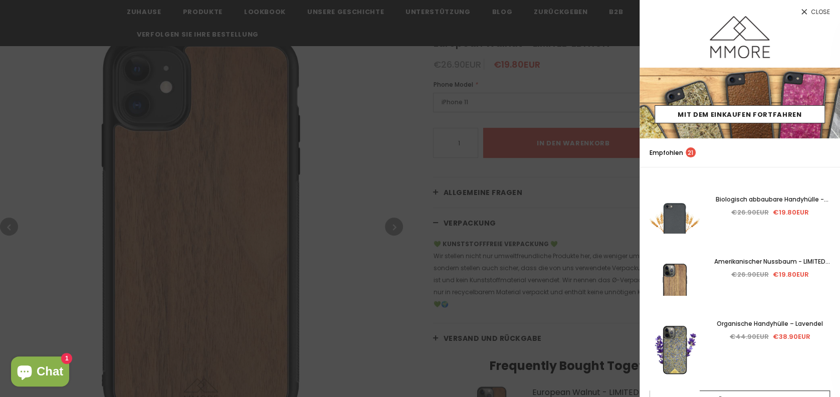
click at [810, 11] on span "Close" at bounding box center [819, 12] width 19 height 6
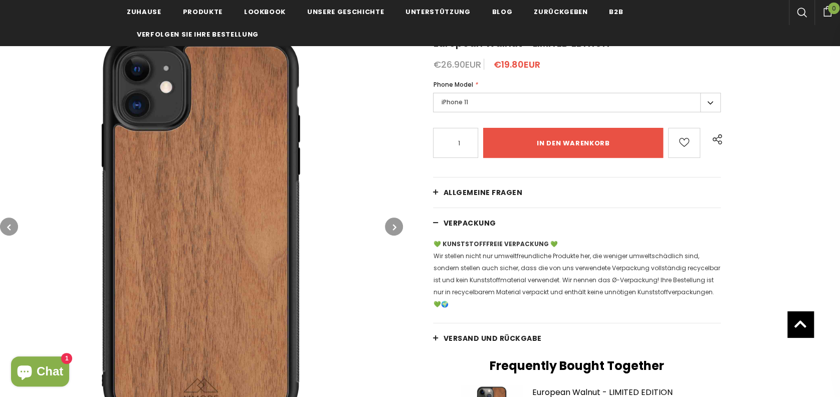
click at [489, 336] on span "Versand und Rückgabe" at bounding box center [492, 338] width 98 height 10
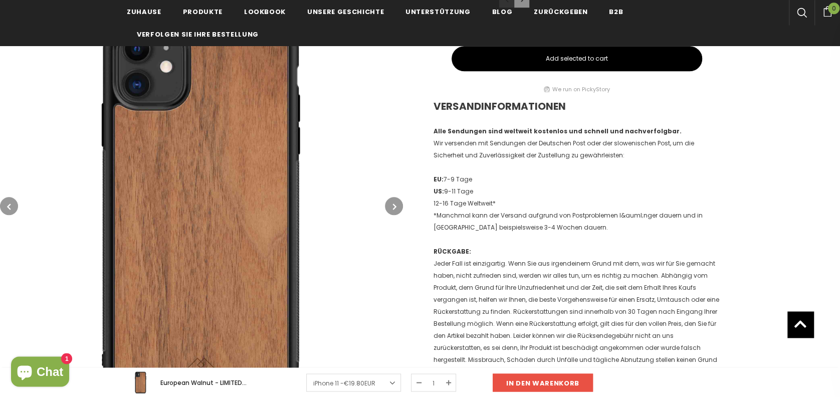
scroll to position [743, 0]
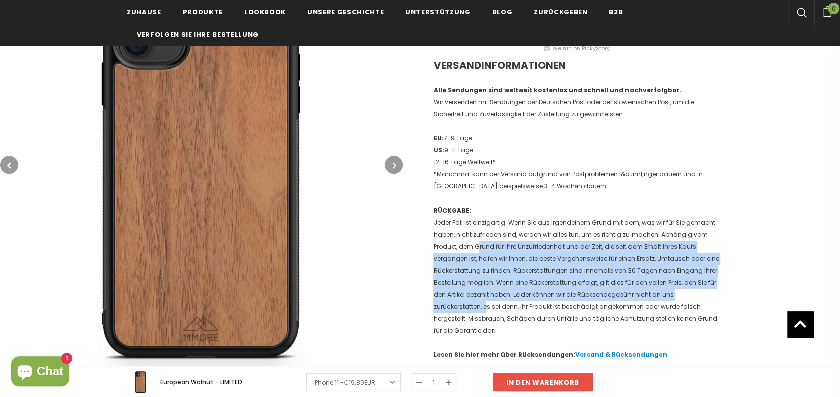
drag, startPoint x: 476, startPoint y: 238, endPoint x: 485, endPoint y: 305, distance: 67.2
click at [485, 305] on p "RÜCKGABE: Jeder Fall ist einzigartig. Wenn Sie aus irgendeinem Grund mit dem, w…" at bounding box center [577, 270] width 288 height 132
click at [499, 269] on p "RÜCKGABE: Jeder Fall ist einzigartig. Wenn Sie aus irgendeinem Grund mit dem, w…" at bounding box center [577, 270] width 288 height 132
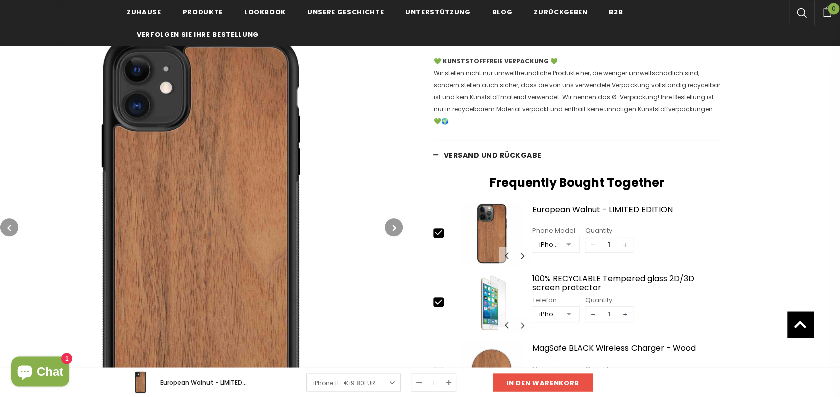
scroll to position [372, 0]
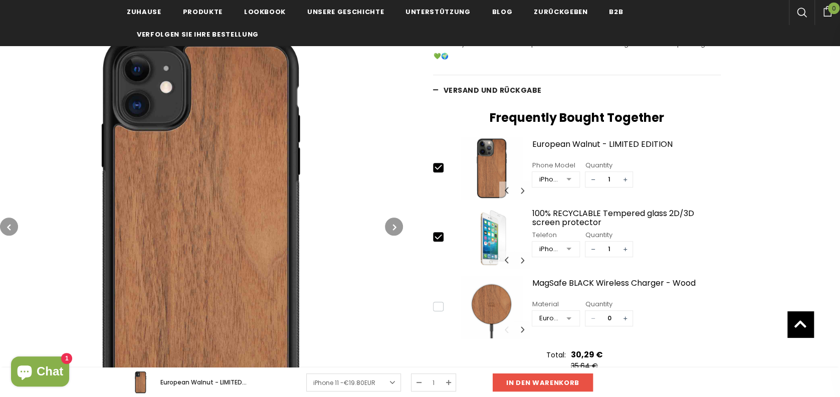
click at [435, 166] on icon at bounding box center [438, 167] width 7 height 5
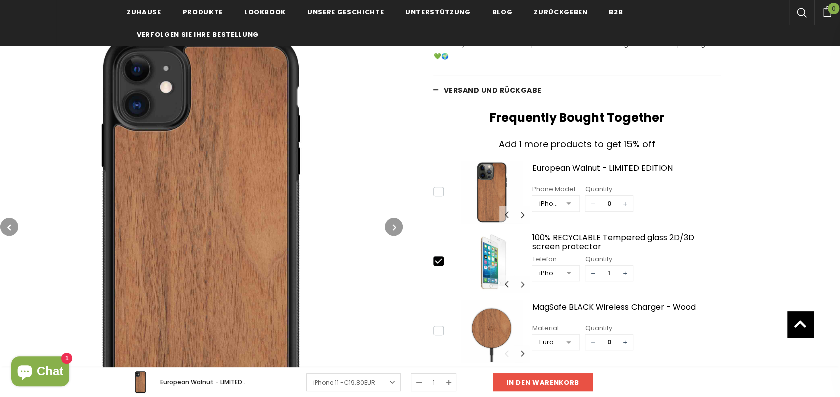
click at [437, 198] on div "slide 27 of 50 1 / 50 2 / 50 3 / 50 4 / 50 5 / 50 6 / 50 7 / 50 8 / 50 9 / 50 1…" at bounding box center [577, 192] width 288 height 62
click at [437, 193] on icon at bounding box center [438, 191] width 11 height 11
type input "1"
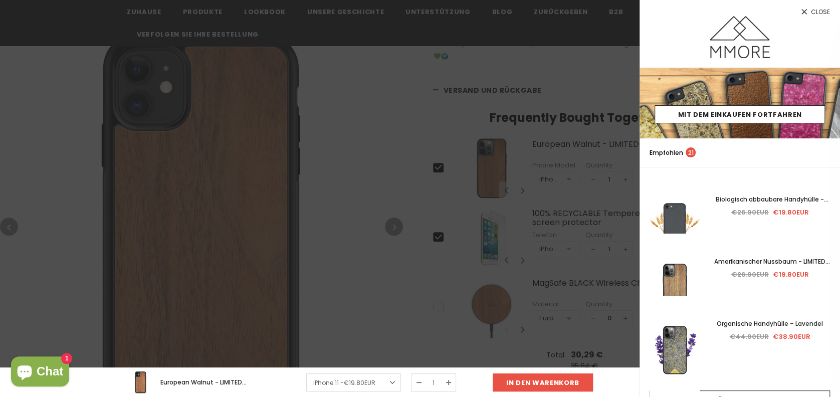
click at [375, 156] on div at bounding box center [420, 198] width 840 height 397
click at [385, 138] on div at bounding box center [420, 198] width 840 height 397
click at [799, 15] on icon at bounding box center [803, 12] width 9 height 9
click at [810, 15] on span "Close" at bounding box center [819, 12] width 19 height 6
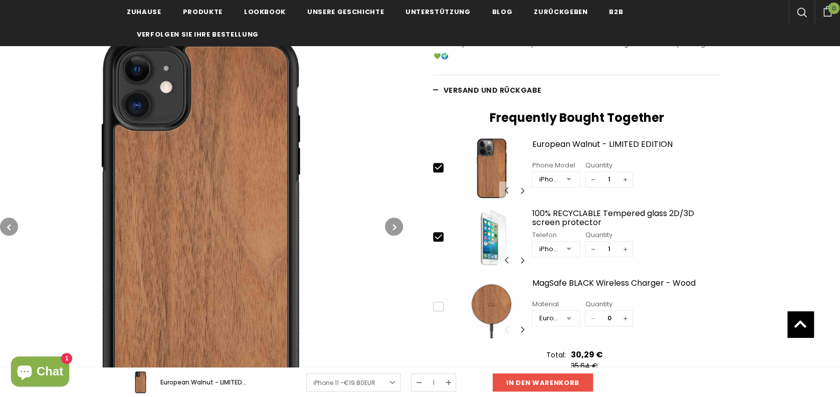
click at [434, 237] on icon at bounding box center [438, 236] width 11 height 11
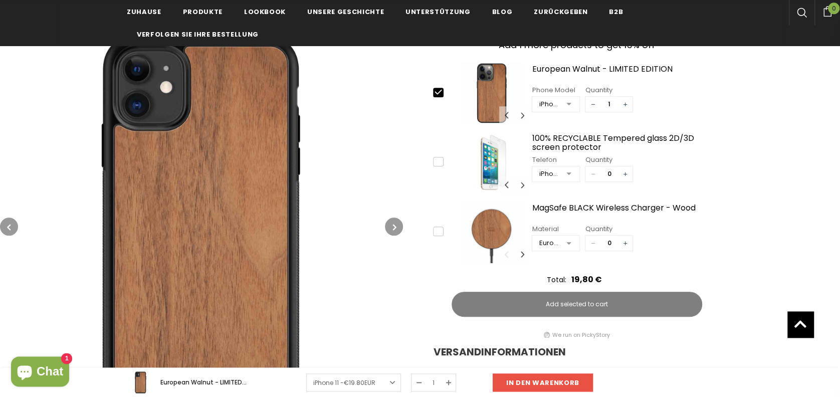
scroll to position [495, 0]
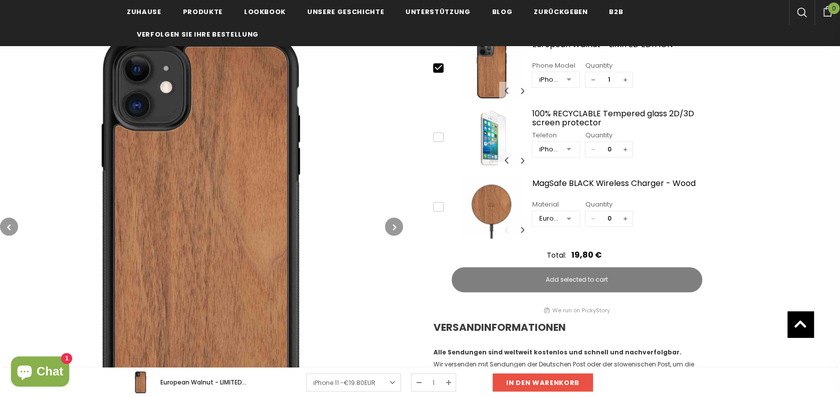
click at [434, 135] on icon at bounding box center [438, 137] width 11 height 11
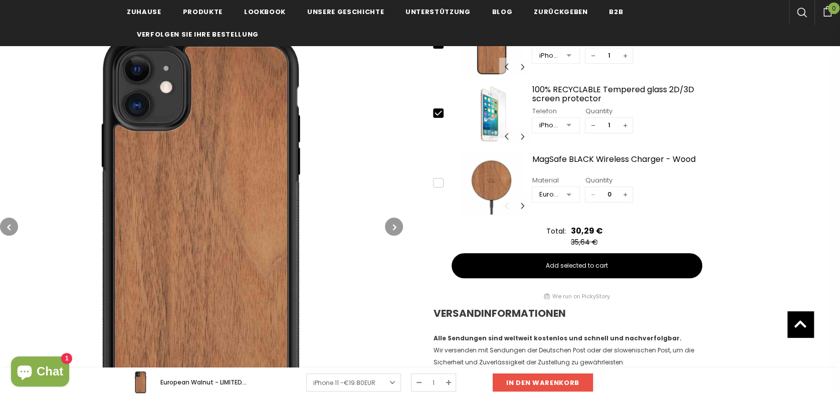
click at [436, 108] on icon at bounding box center [438, 113] width 11 height 11
type input "0"
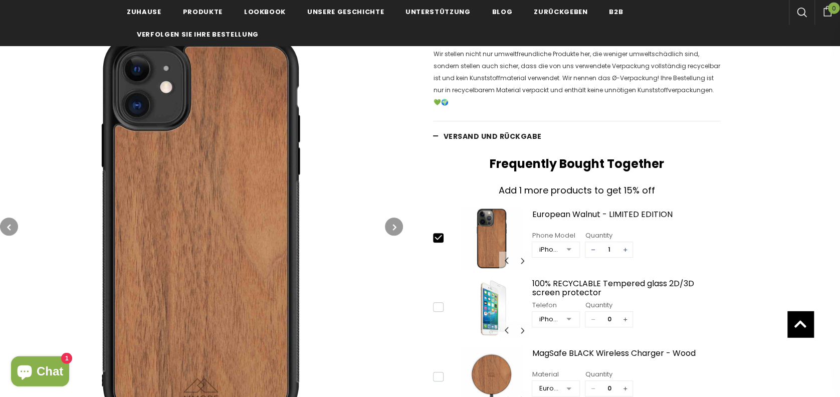
scroll to position [372, 0]
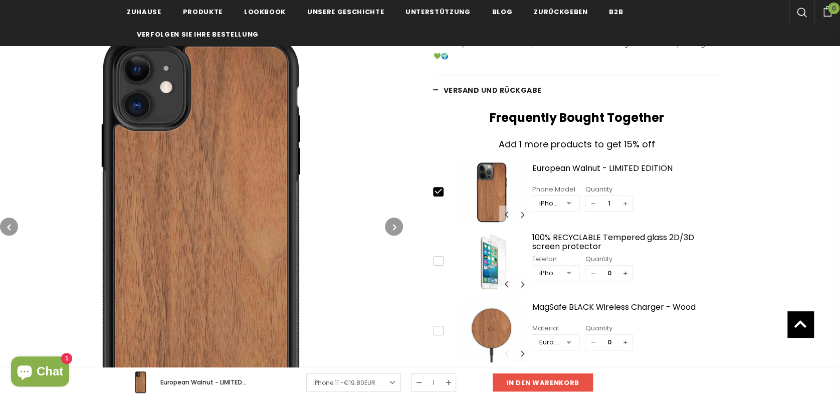
click at [440, 195] on icon at bounding box center [438, 191] width 11 height 11
type input "0"
click at [434, 257] on icon at bounding box center [438, 260] width 11 height 11
type input "1"
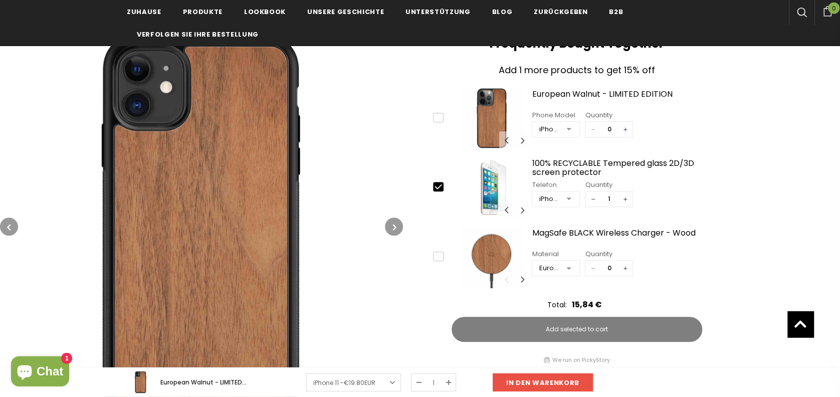
scroll to position [495, 0]
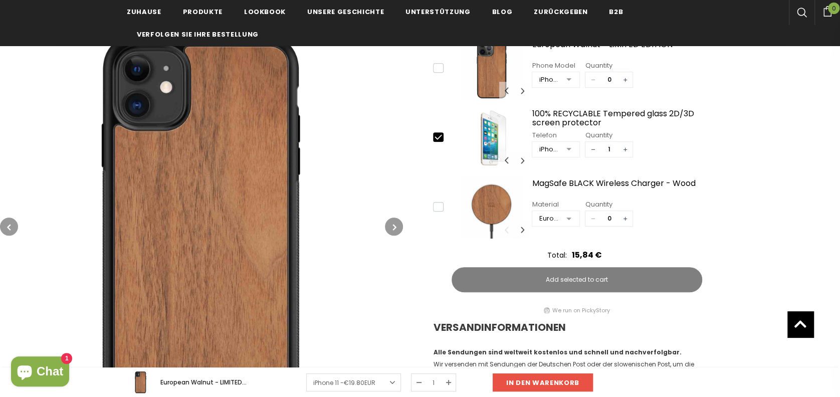
click at [433, 67] on icon at bounding box center [438, 67] width 11 height 11
type input "1"
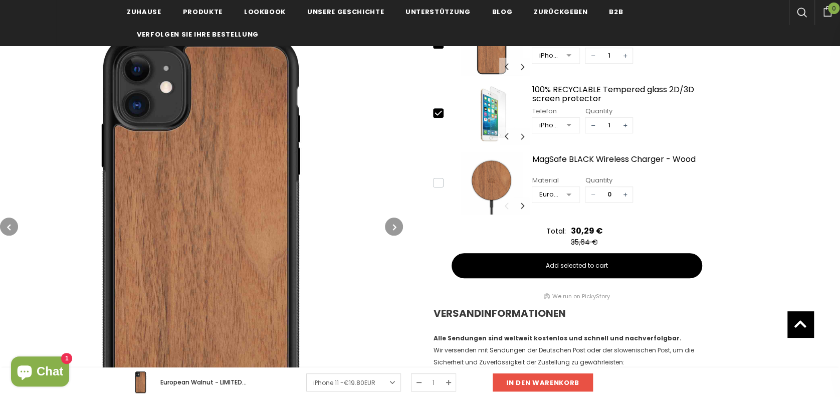
scroll to position [372, 0]
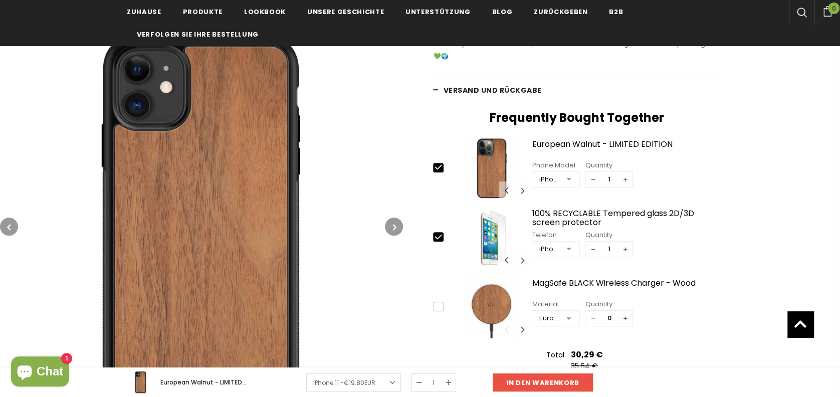
click at [439, 233] on icon at bounding box center [438, 236] width 11 height 11
type input "0"
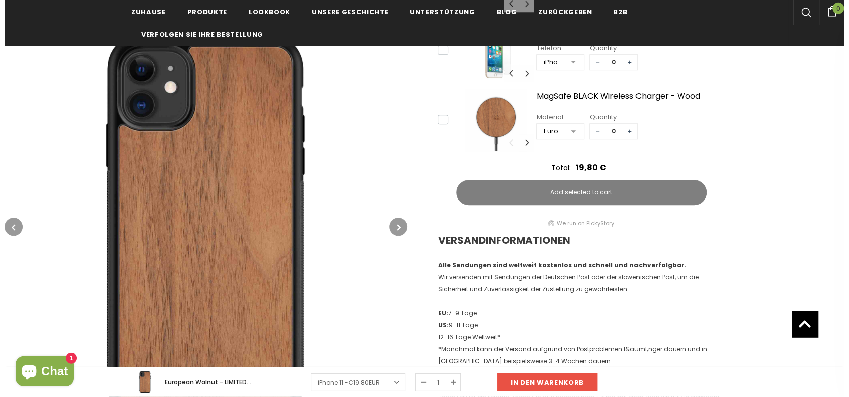
scroll to position [619, 0]
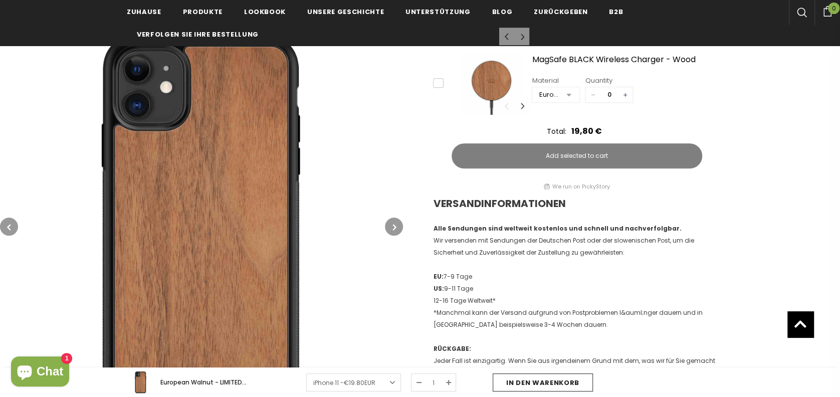
click at [507, 377] on input "in den warenkorb" at bounding box center [542, 382] width 100 height 18
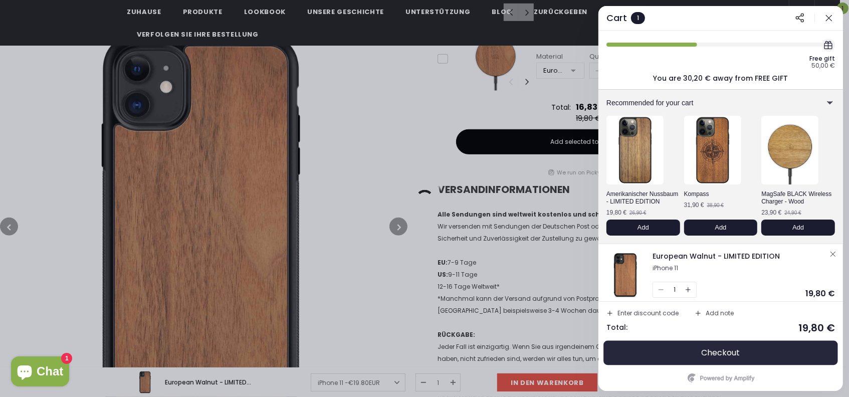
click at [753, 350] on button "Checkout" at bounding box center [720, 353] width 228 height 24
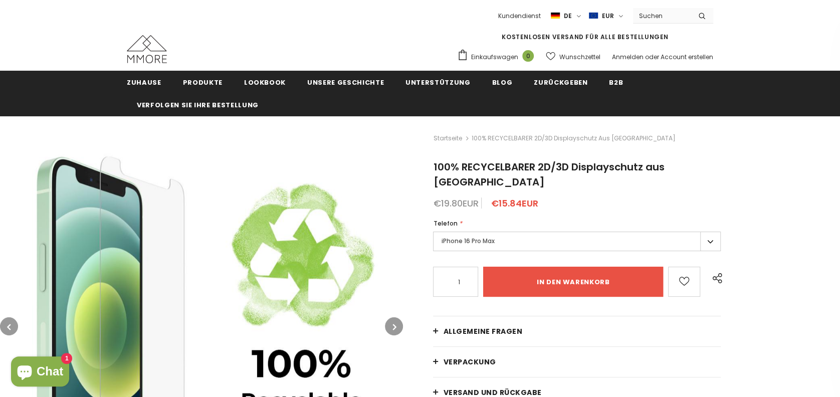
click at [483, 231] on label "iPhone 16 Pro Max" at bounding box center [577, 241] width 288 height 20
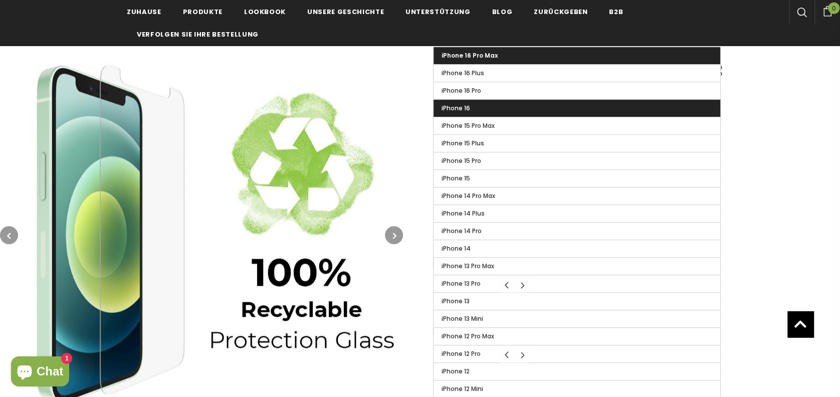
scroll to position [247, 0]
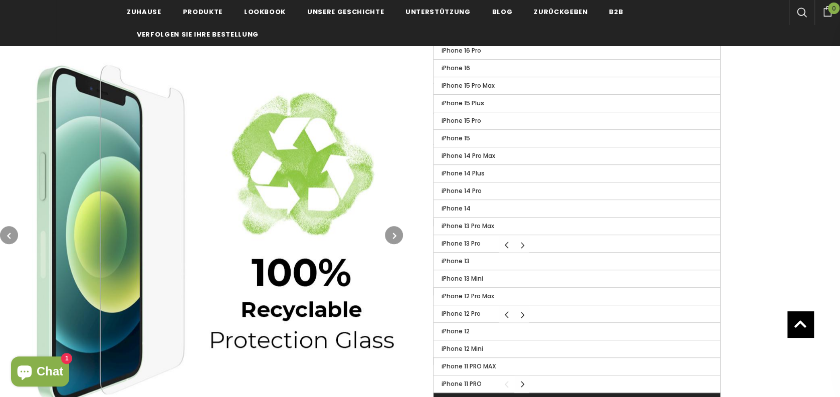
click at [488, 393] on label "iPhone 11" at bounding box center [576, 401] width 287 height 17
click at [0, 0] on input "iPhone 11" at bounding box center [0, 0] width 0 height 0
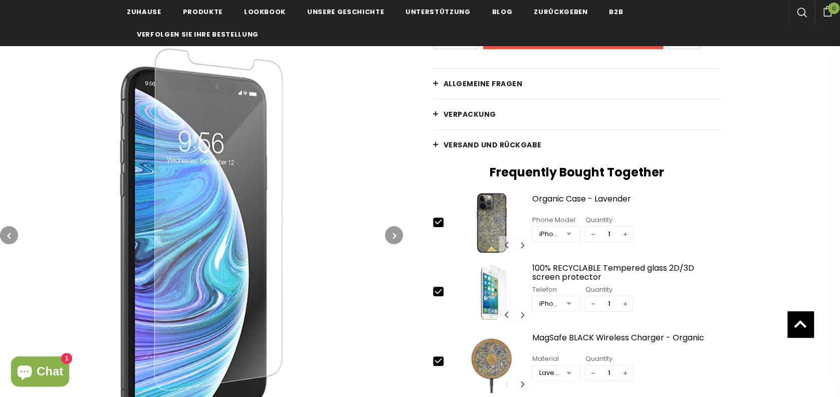
click at [436, 219] on icon at bounding box center [438, 221] width 7 height 5
type input "0"
click at [436, 286] on icon at bounding box center [438, 291] width 11 height 11
type input "0"
click at [434, 355] on icon at bounding box center [438, 360] width 11 height 11
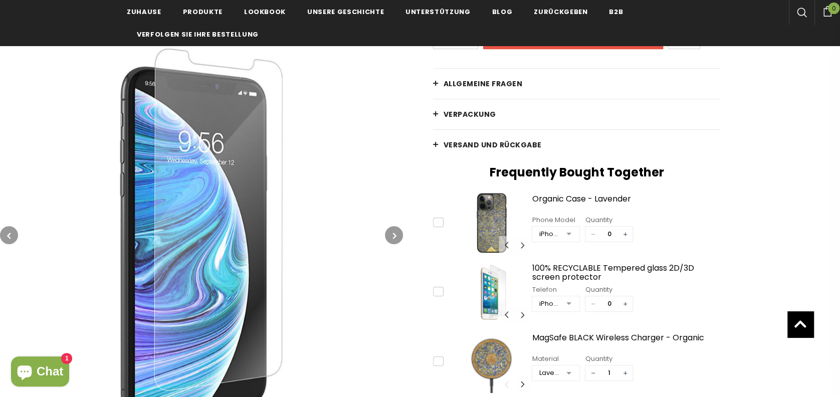
type input "0"
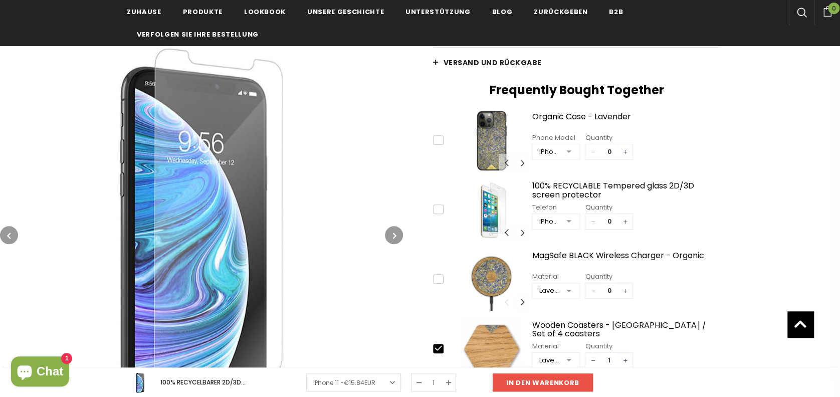
scroll to position [372, 0]
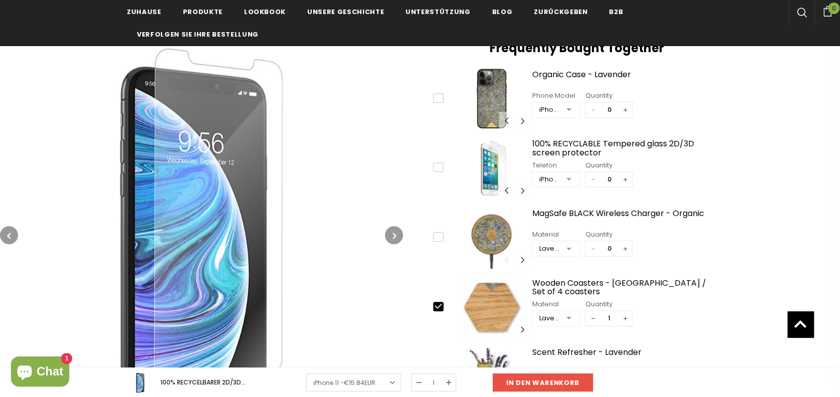
click at [440, 301] on icon at bounding box center [438, 306] width 11 height 11
type input "0"
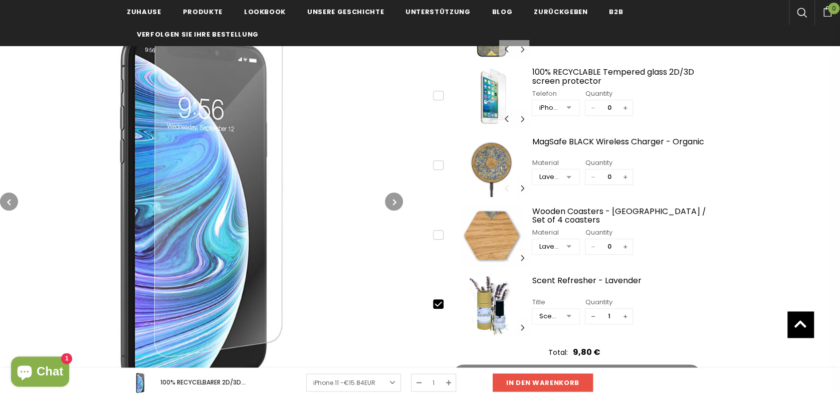
scroll to position [495, 0]
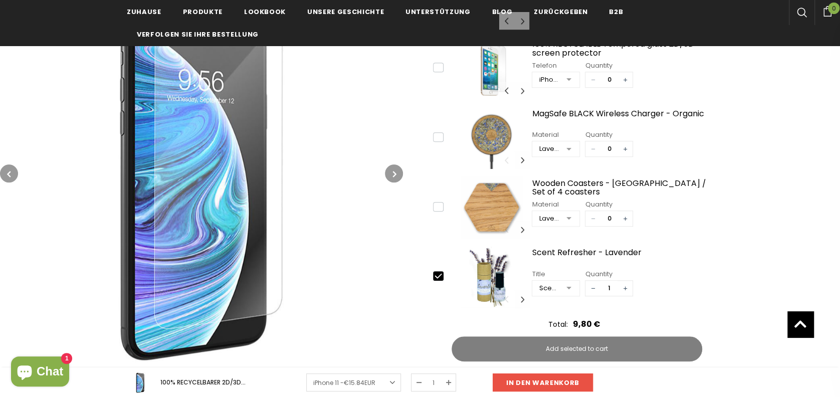
click at [437, 274] on icon at bounding box center [438, 276] width 7 height 5
type input "0"
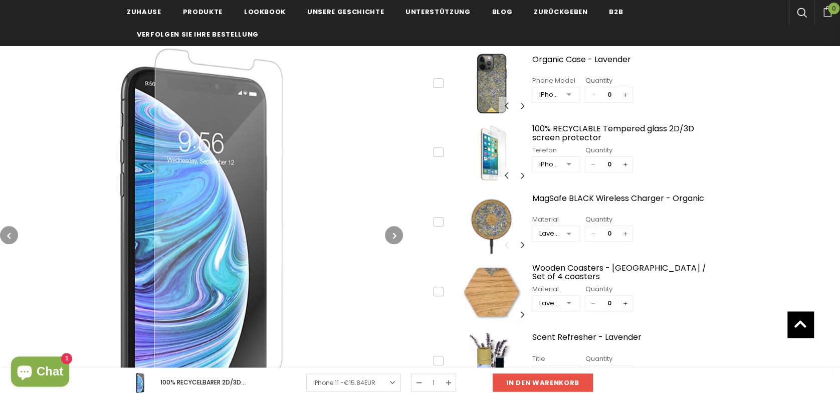
scroll to position [372, 0]
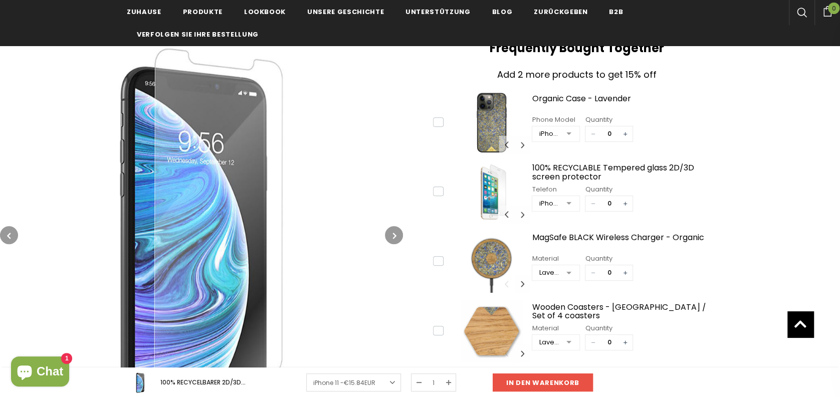
click at [438, 186] on icon at bounding box center [438, 191] width 11 height 11
type input "1"
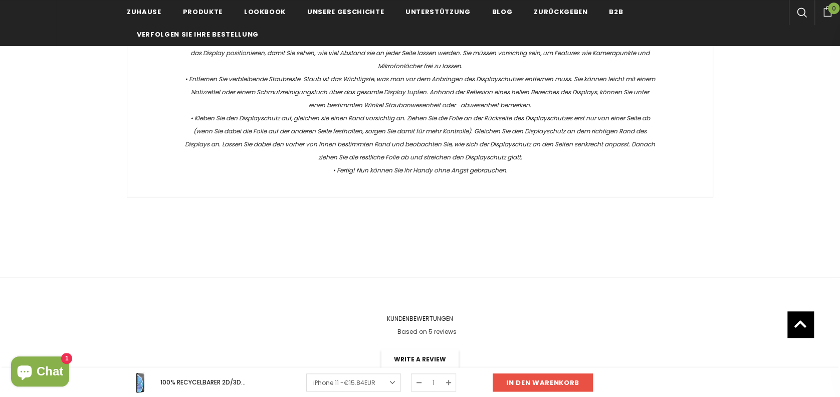
scroll to position [2106, 0]
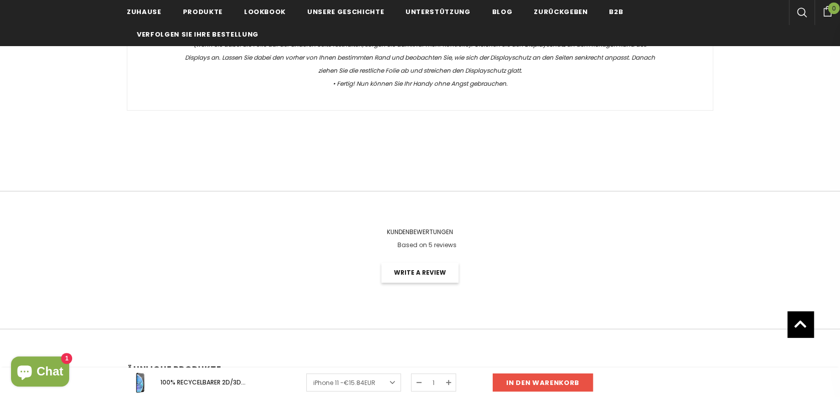
click at [420, 262] on link "Write a review" at bounding box center [419, 272] width 77 height 20
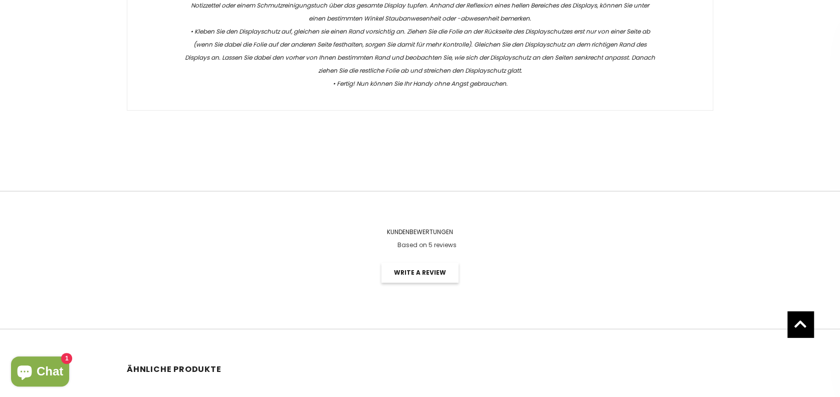
scroll to position [0, 0]
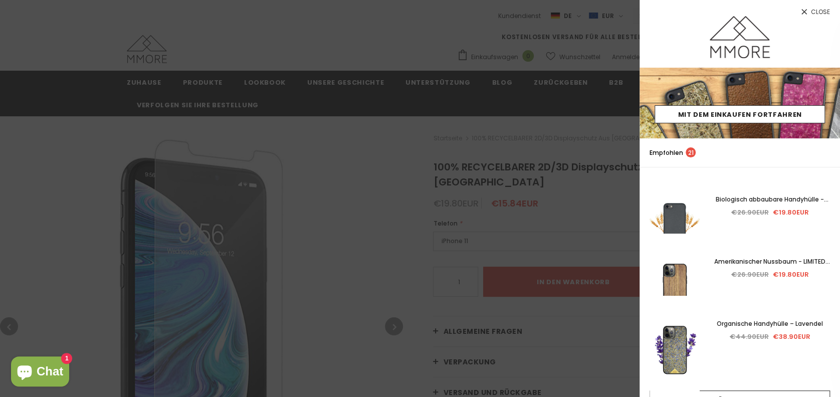
click at [365, 135] on div at bounding box center [420, 198] width 840 height 397
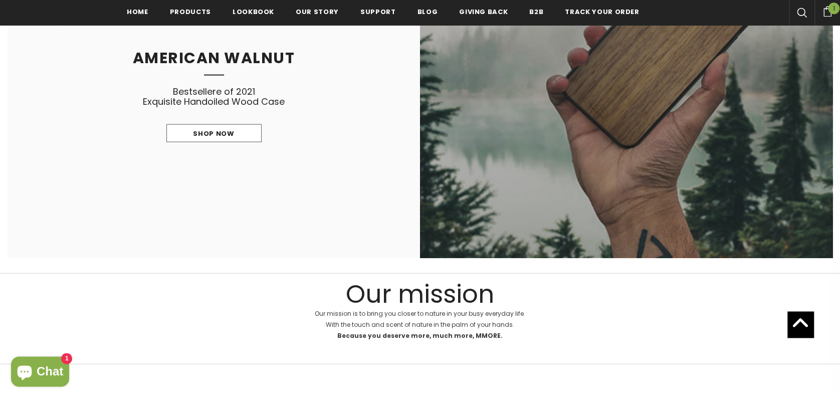
scroll to position [1487, 0]
